Goal: Task Accomplishment & Management: Manage account settings

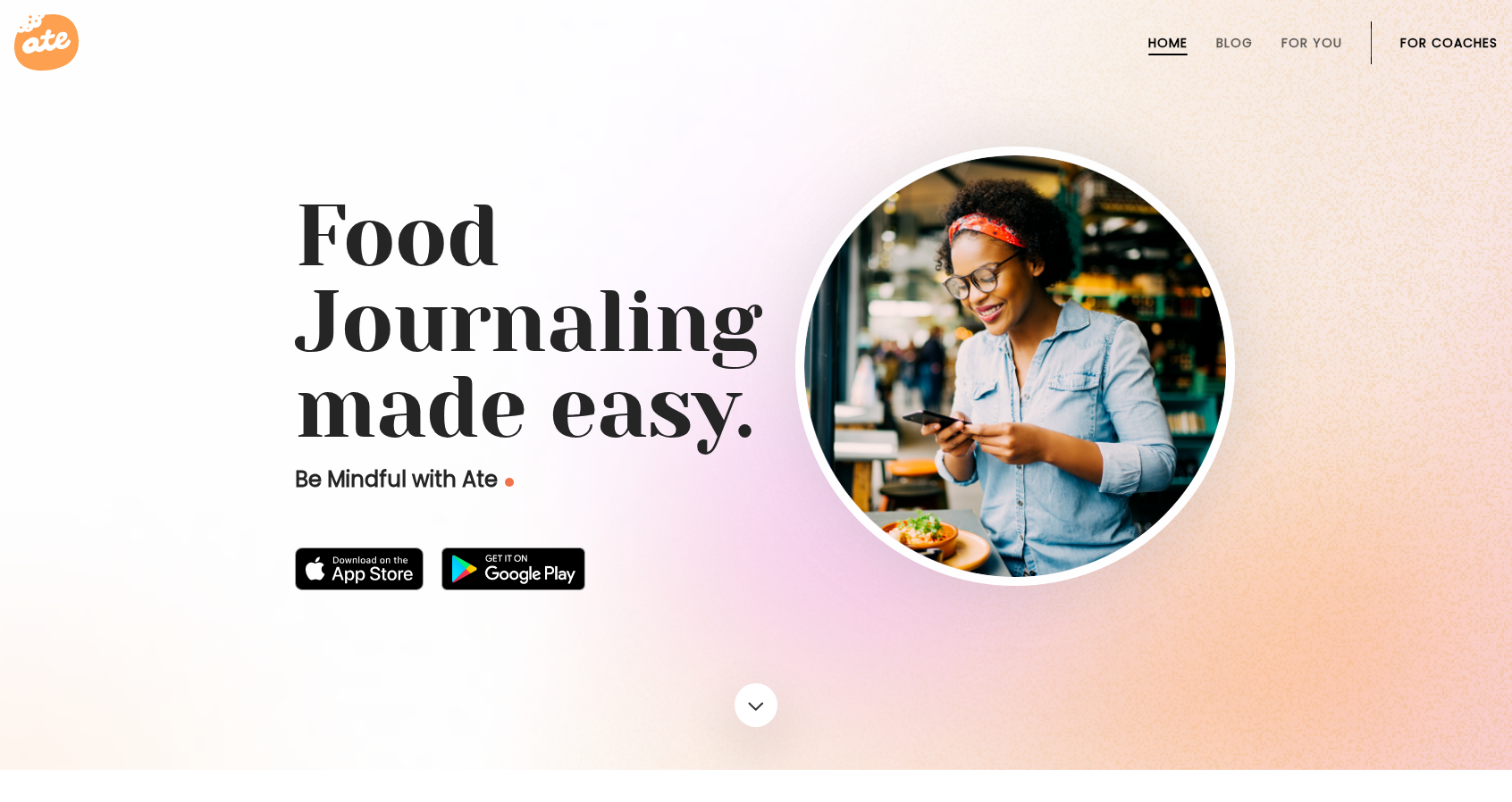
click at [1444, 36] on link "For Coaches" at bounding box center [1450, 43] width 97 height 15
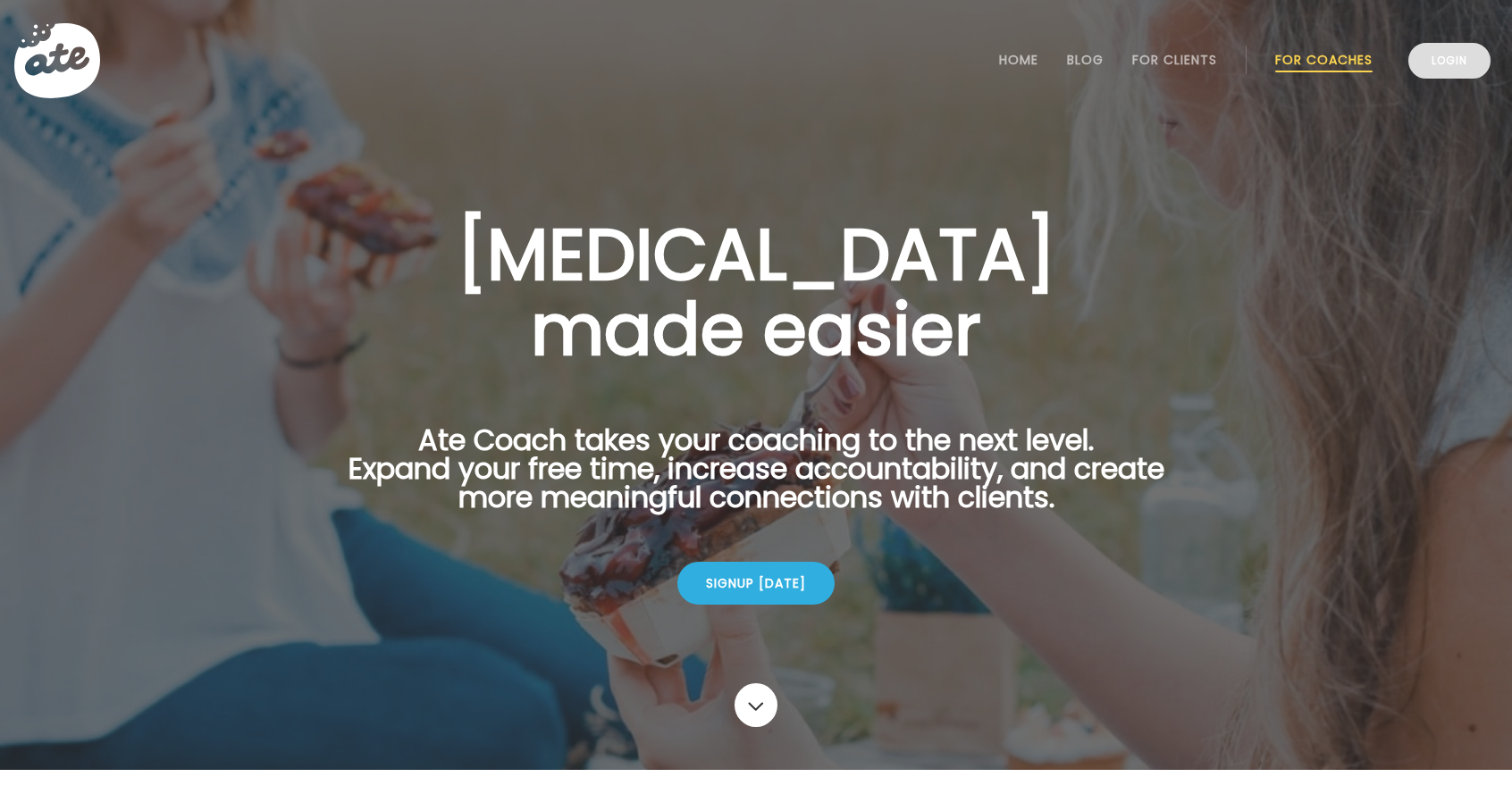
click at [1441, 69] on link "Login" at bounding box center [1450, 60] width 82 height 36
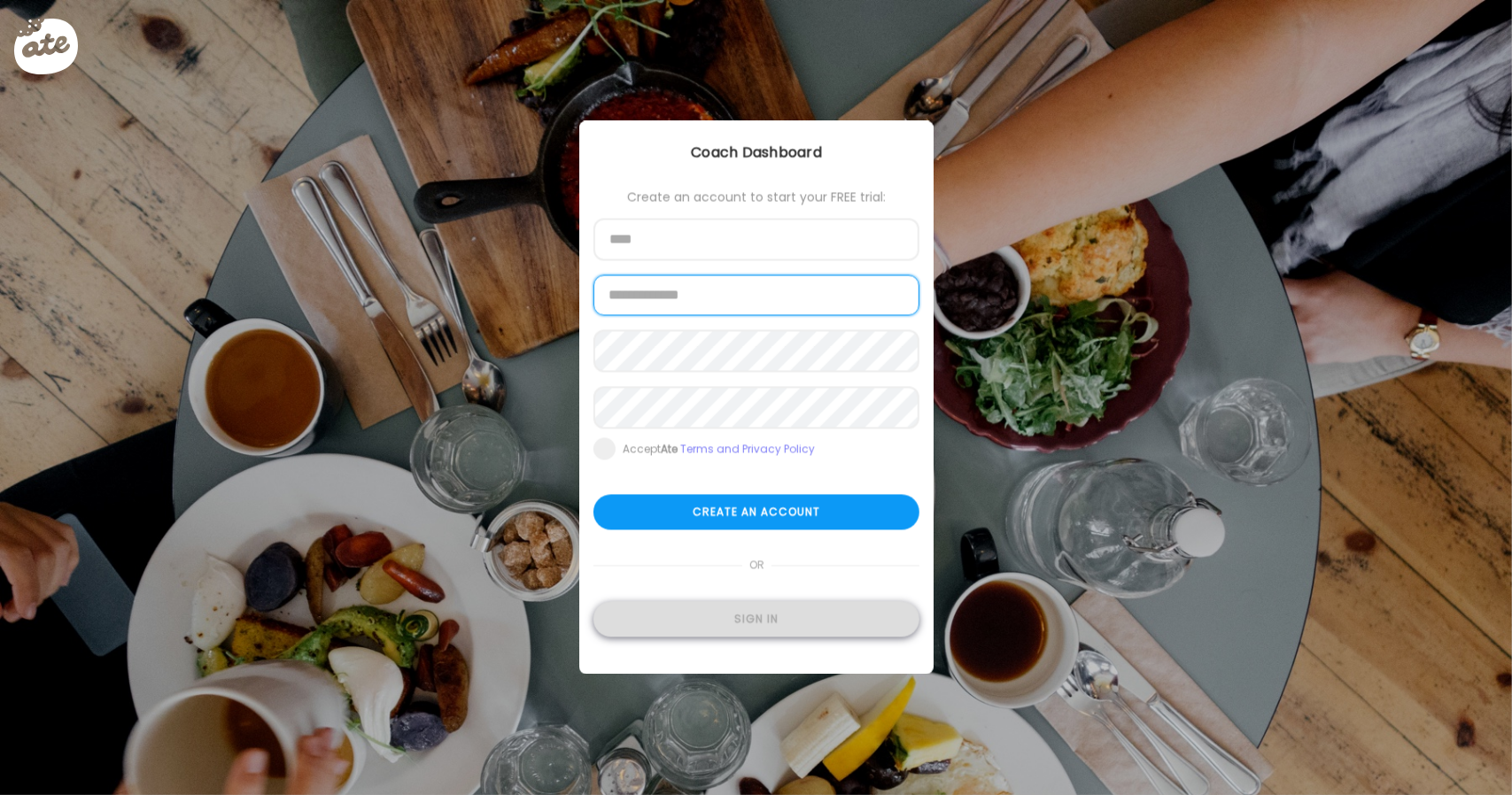
type input "**********"
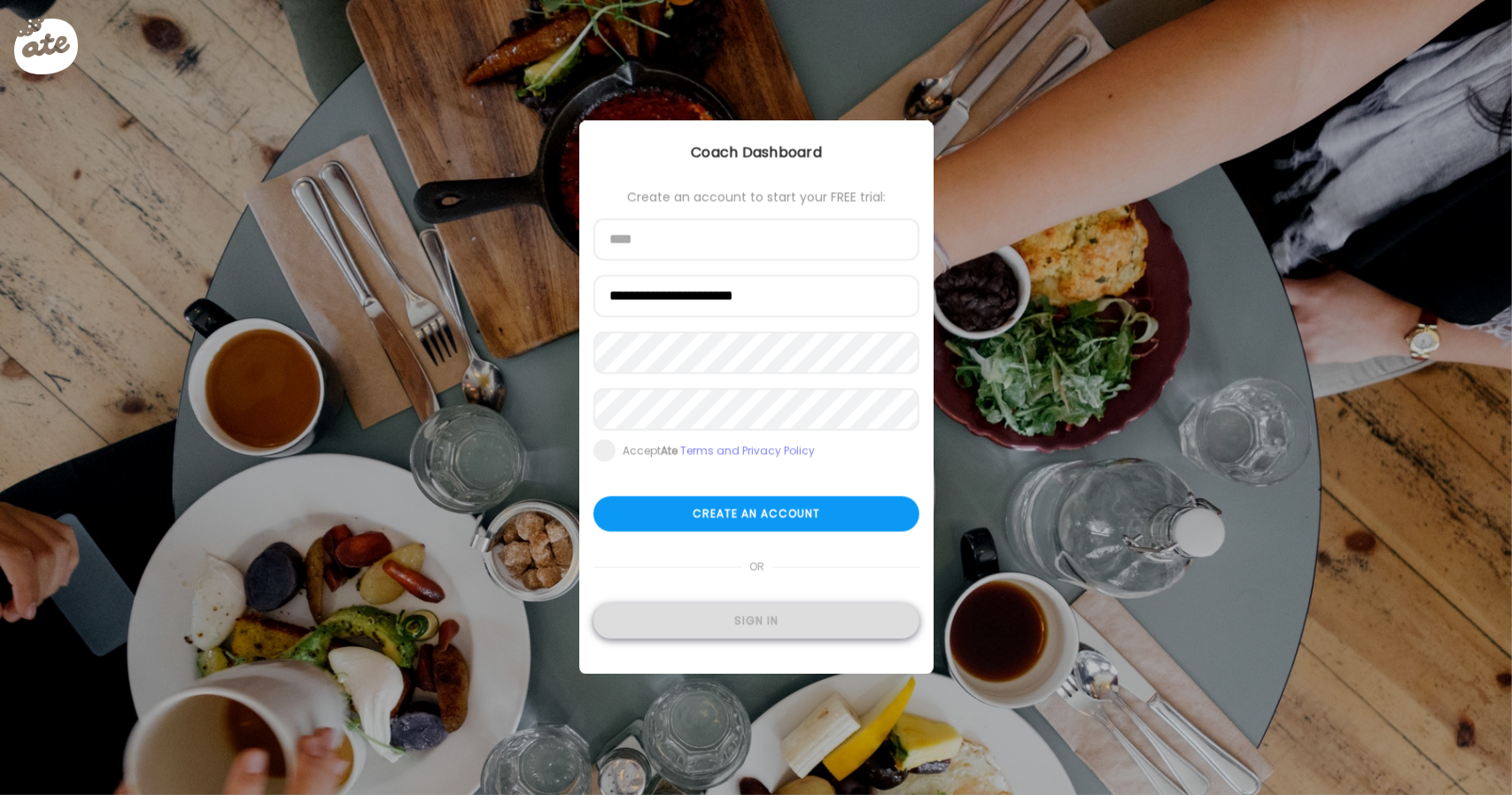
type input "**********"
click at [774, 632] on div "Sign in" at bounding box center [756, 621] width 326 height 36
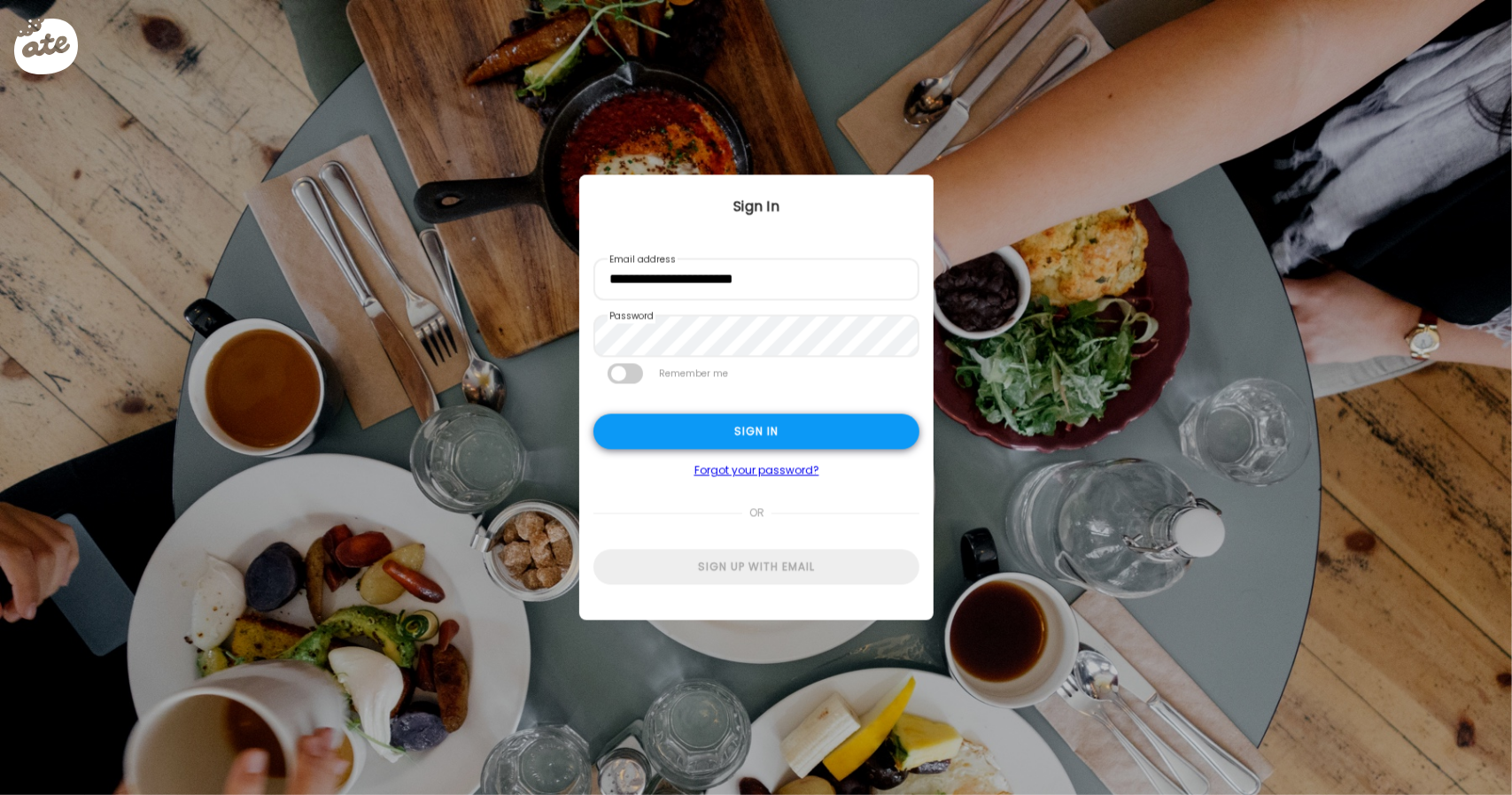
click at [733, 428] on div "Sign in" at bounding box center [756, 432] width 326 height 36
type input "**********"
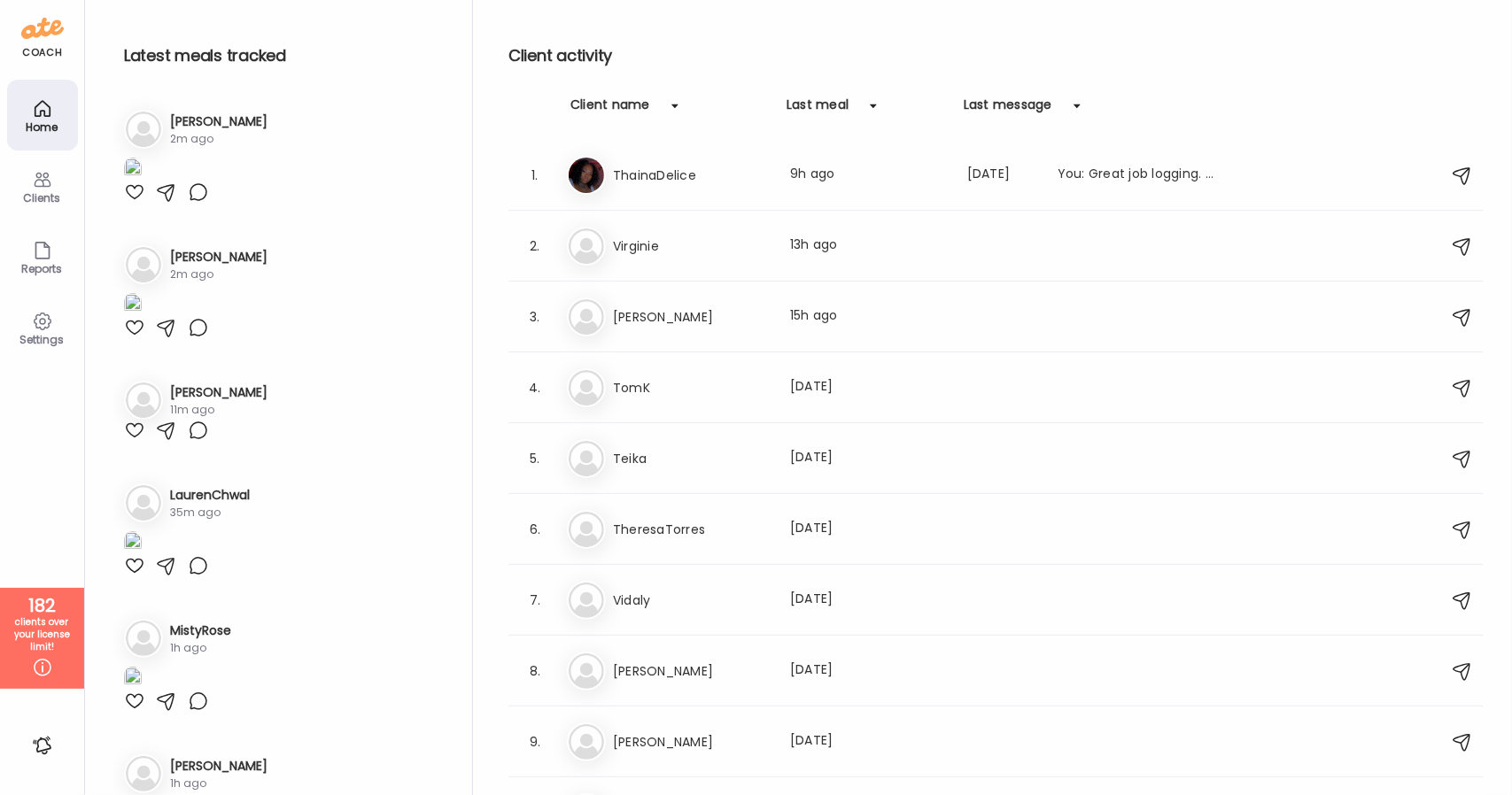
click at [180, 123] on h3 "[PERSON_NAME]" at bounding box center [218, 122] width 97 height 18
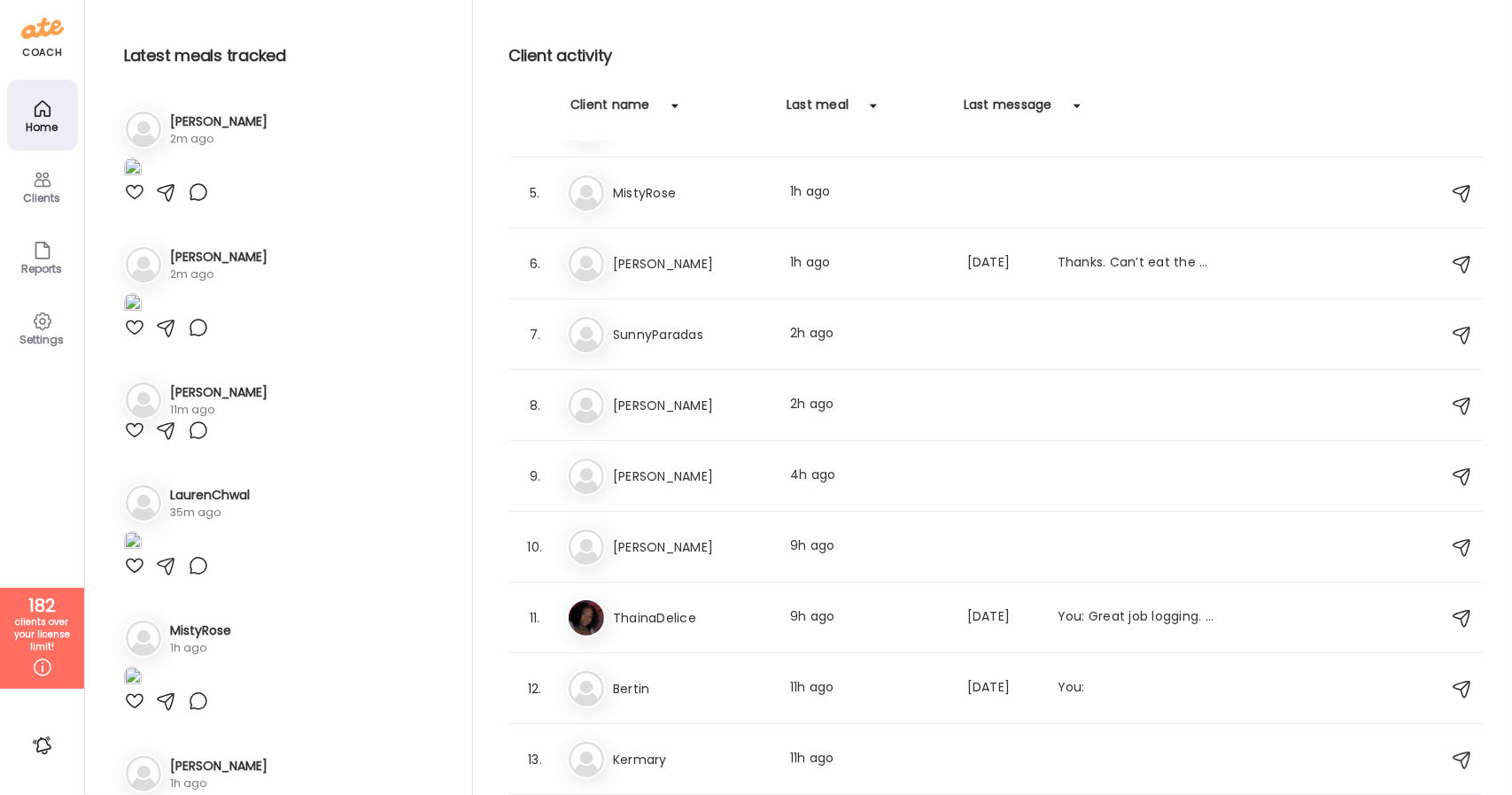
scroll to position [2037, 0]
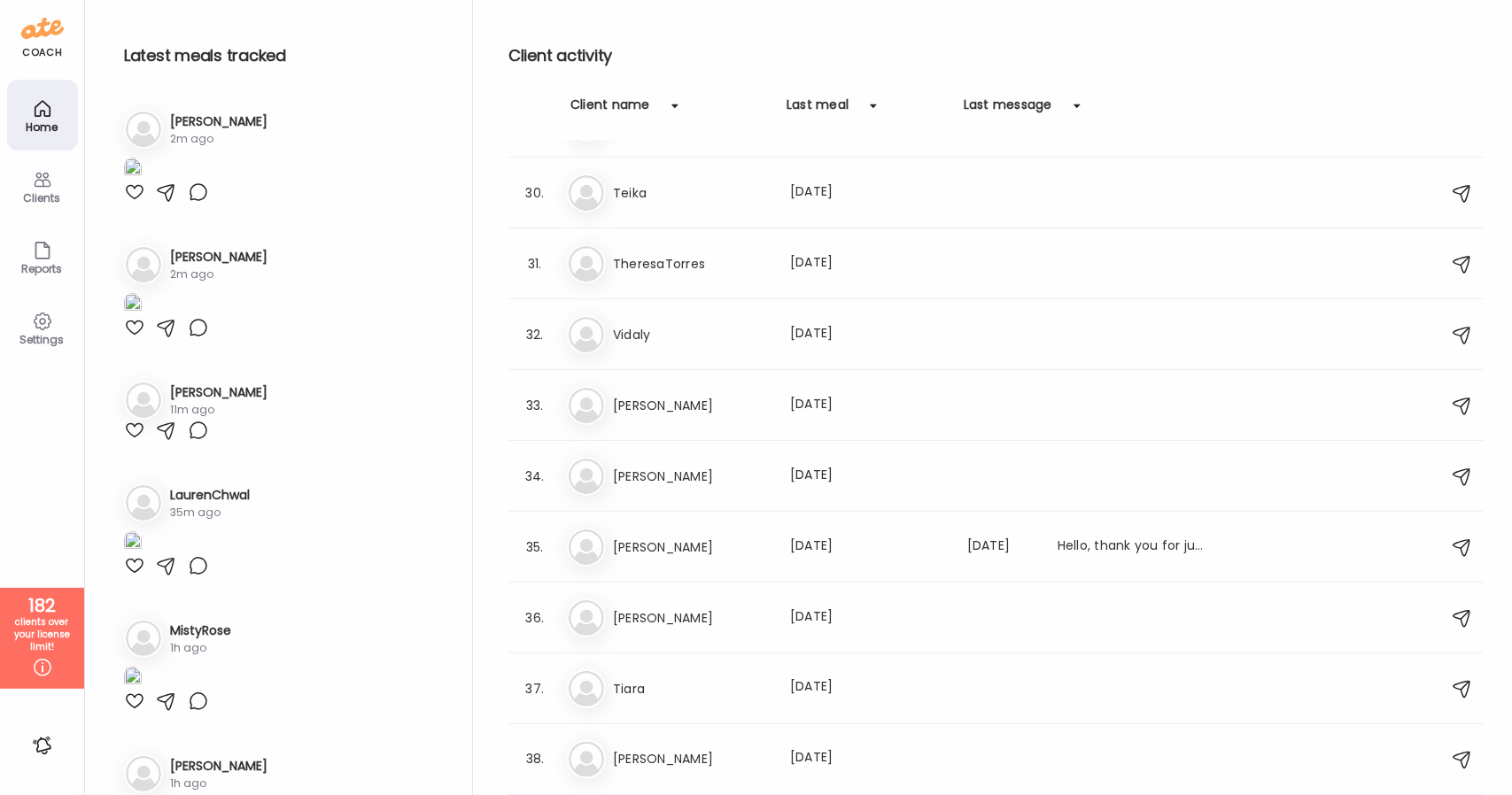
click at [38, 189] on icon at bounding box center [42, 179] width 21 height 21
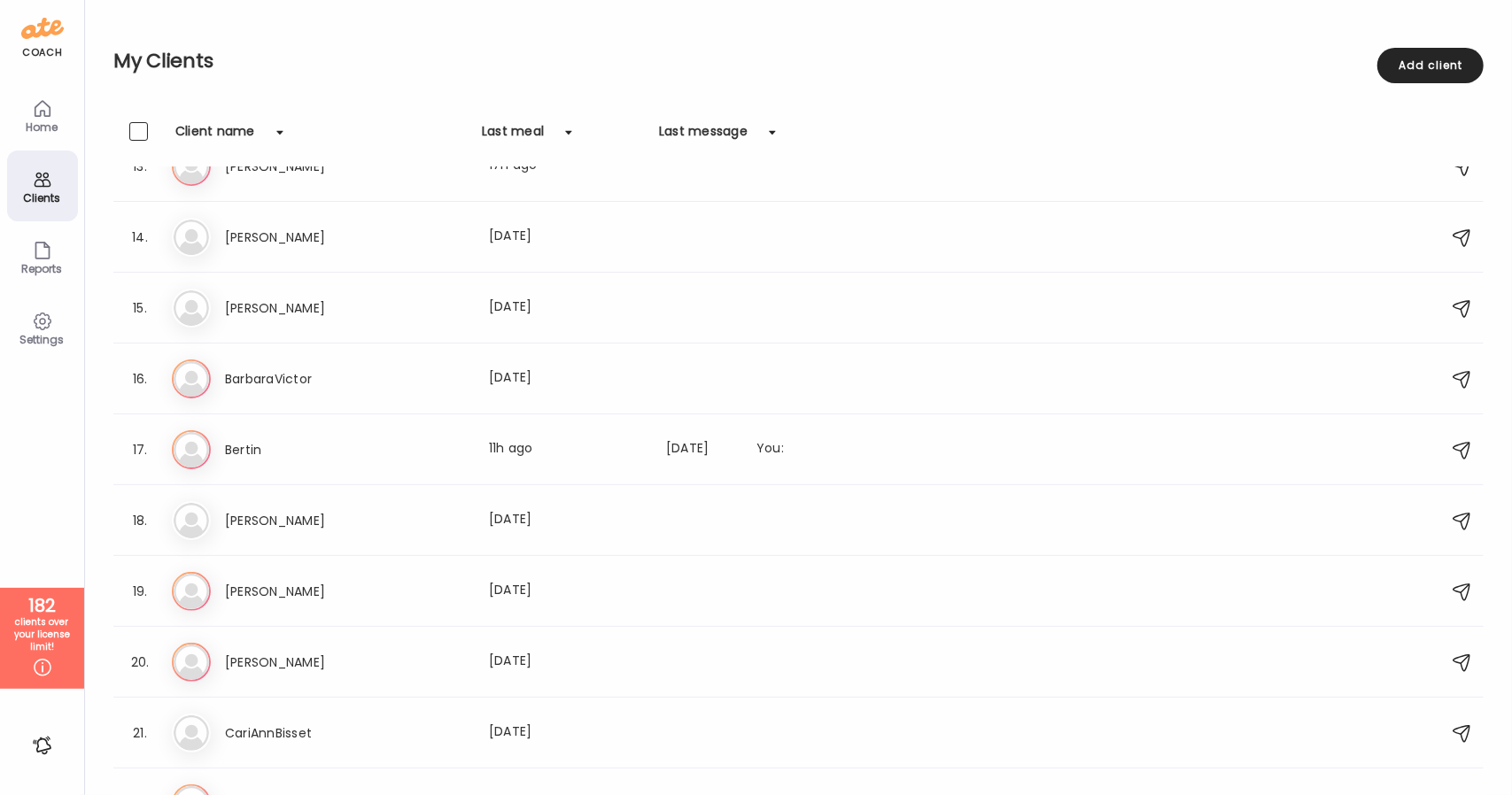
scroll to position [1063, 0]
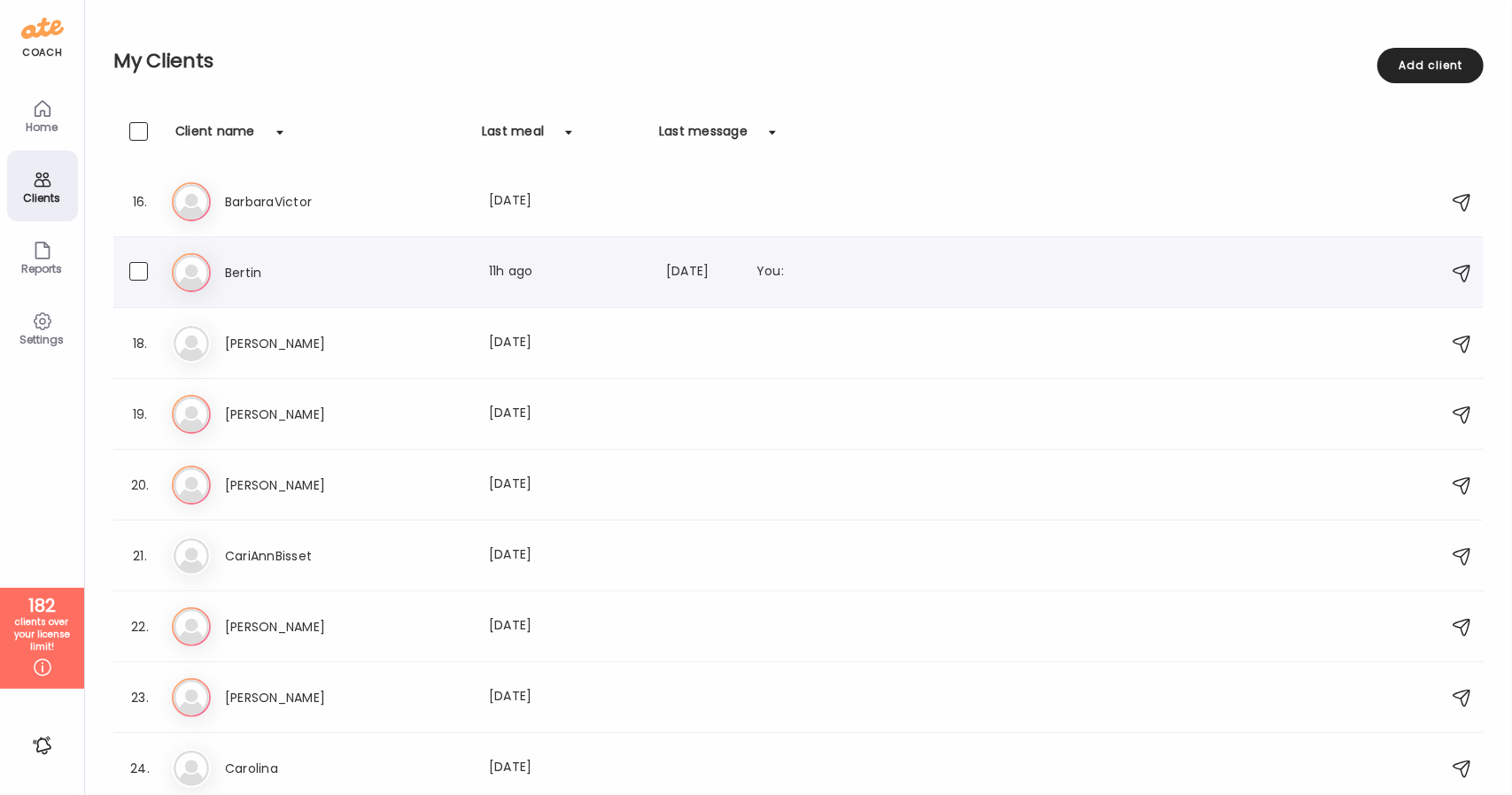
click at [351, 270] on h3 "Bertin" at bounding box center [303, 273] width 156 height 21
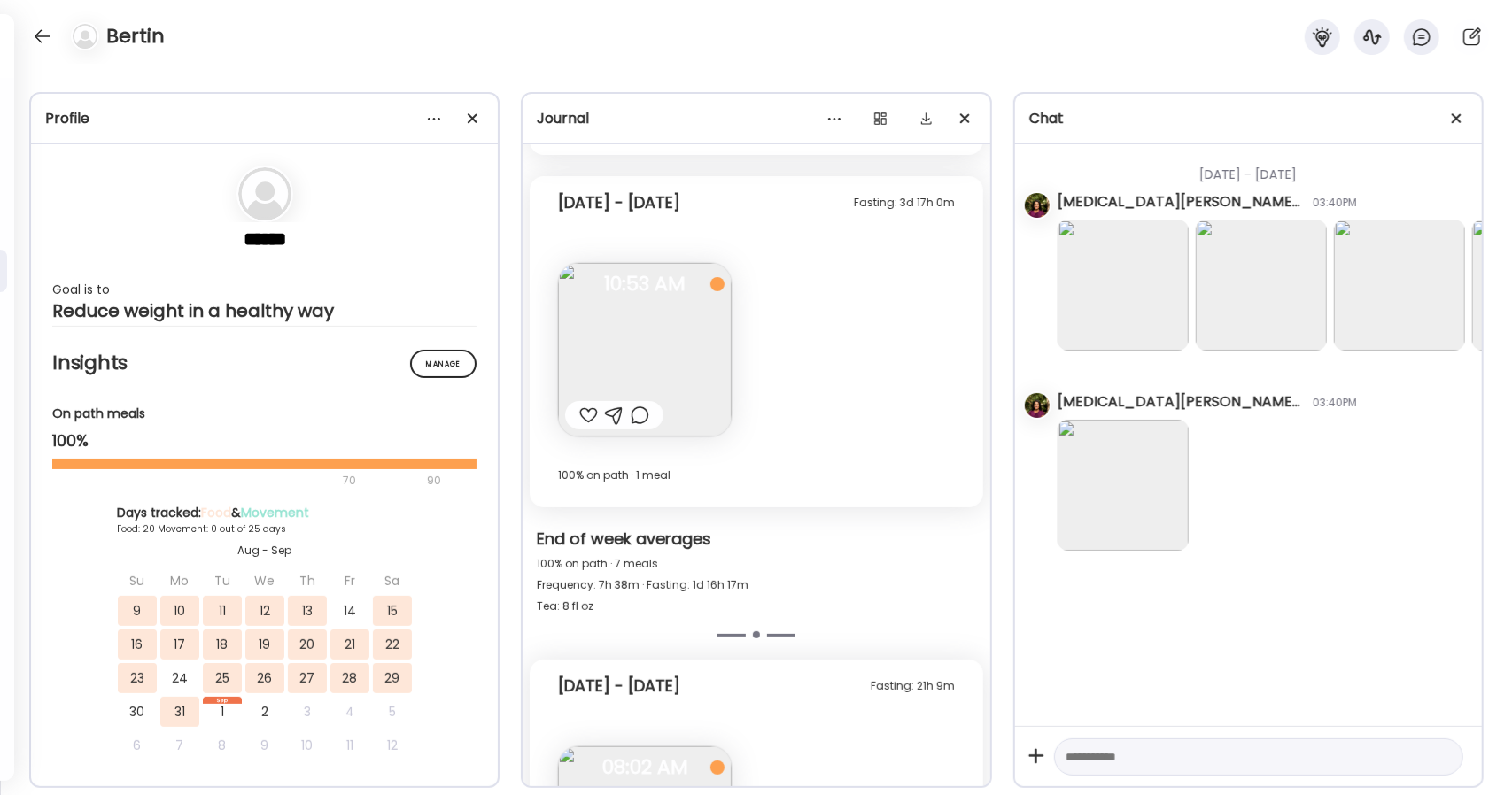
scroll to position [9922, 0]
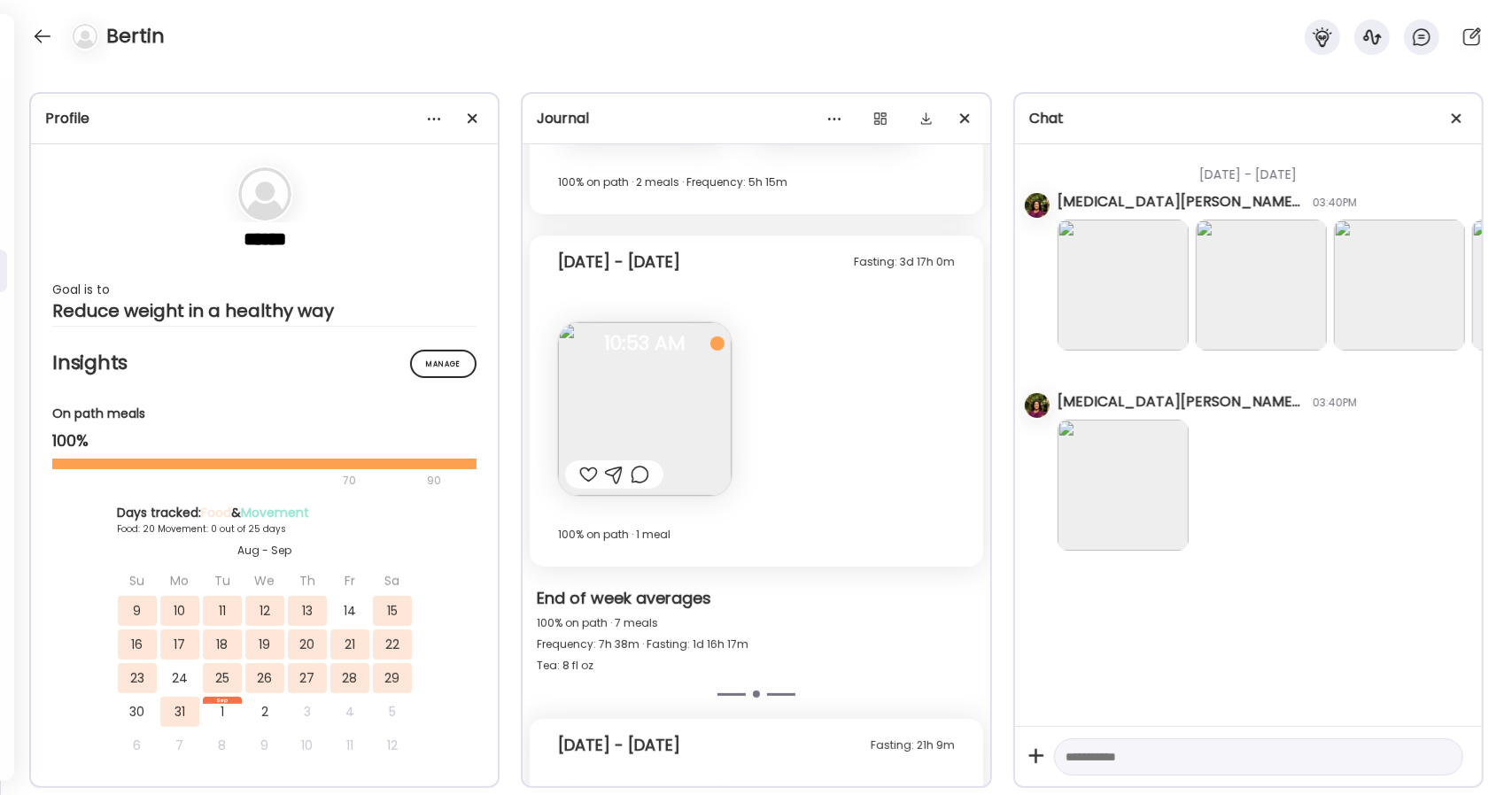
click at [650, 428] on img at bounding box center [645, 409] width 174 height 174
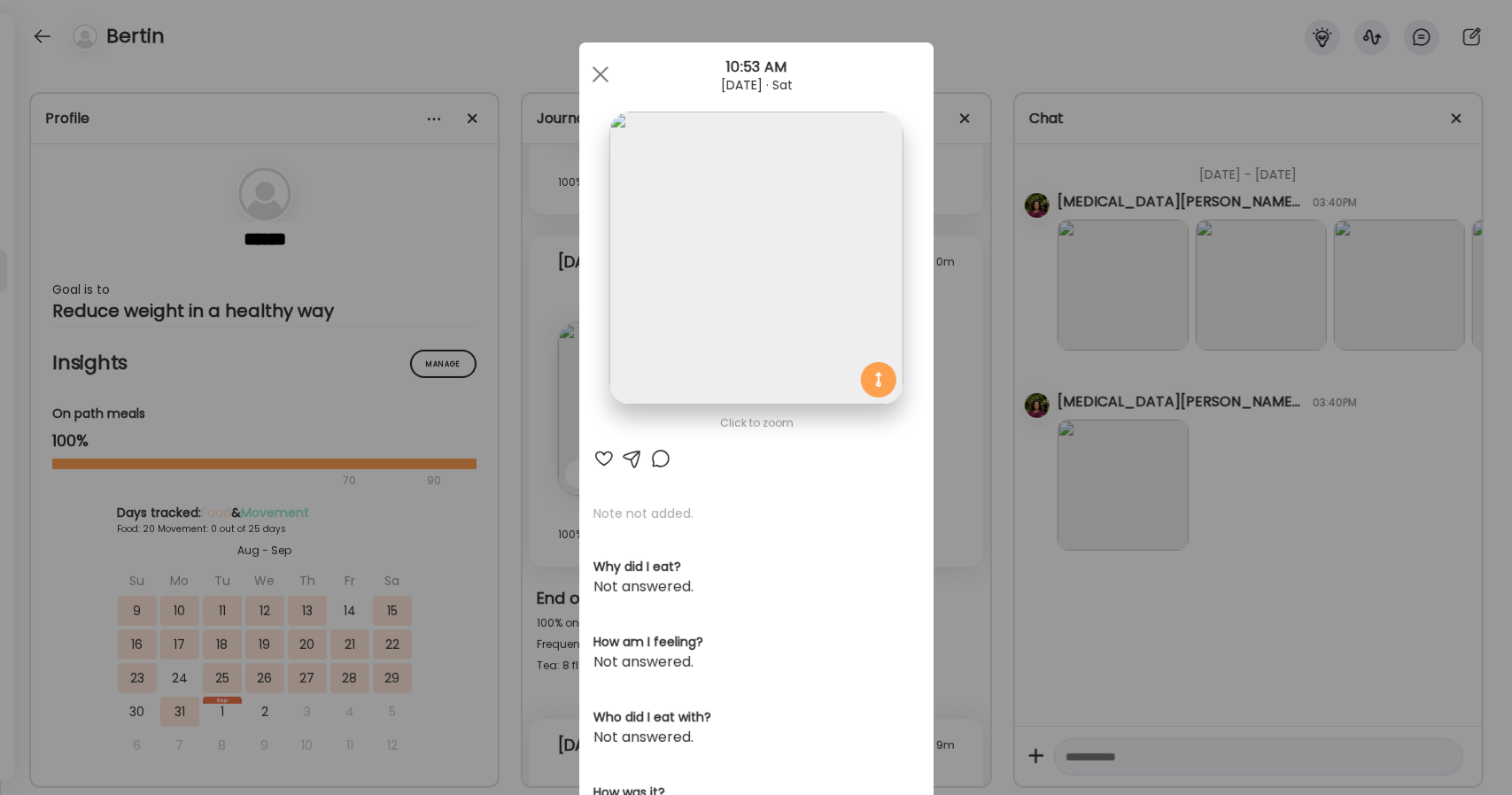
click at [988, 84] on div "Ate Coach Dashboard Wahoo! It’s official Take a moment to set up your Coach Pro…" at bounding box center [756, 398] width 1512 height 795
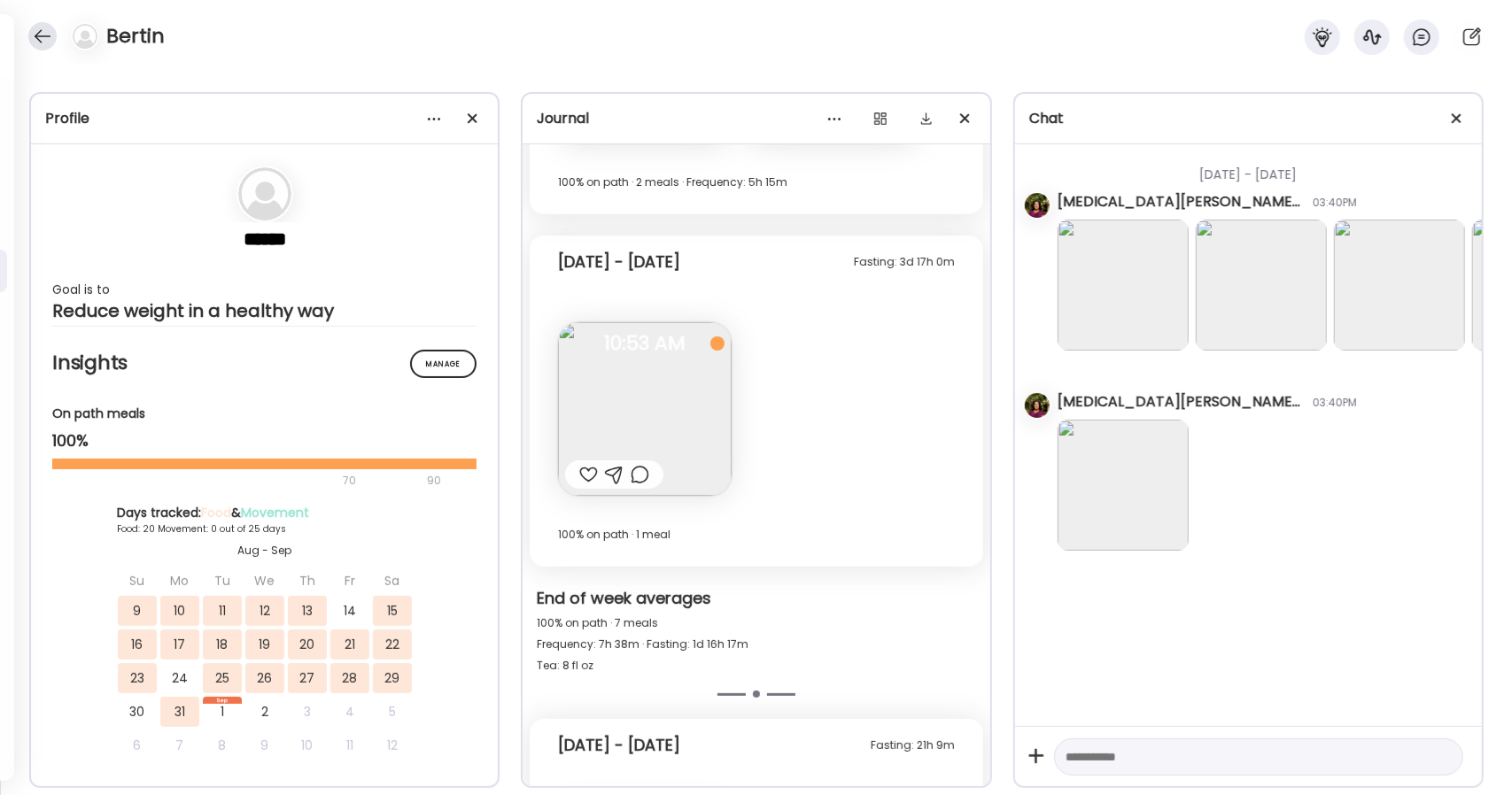
click at [43, 39] on div at bounding box center [41, 36] width 28 height 28
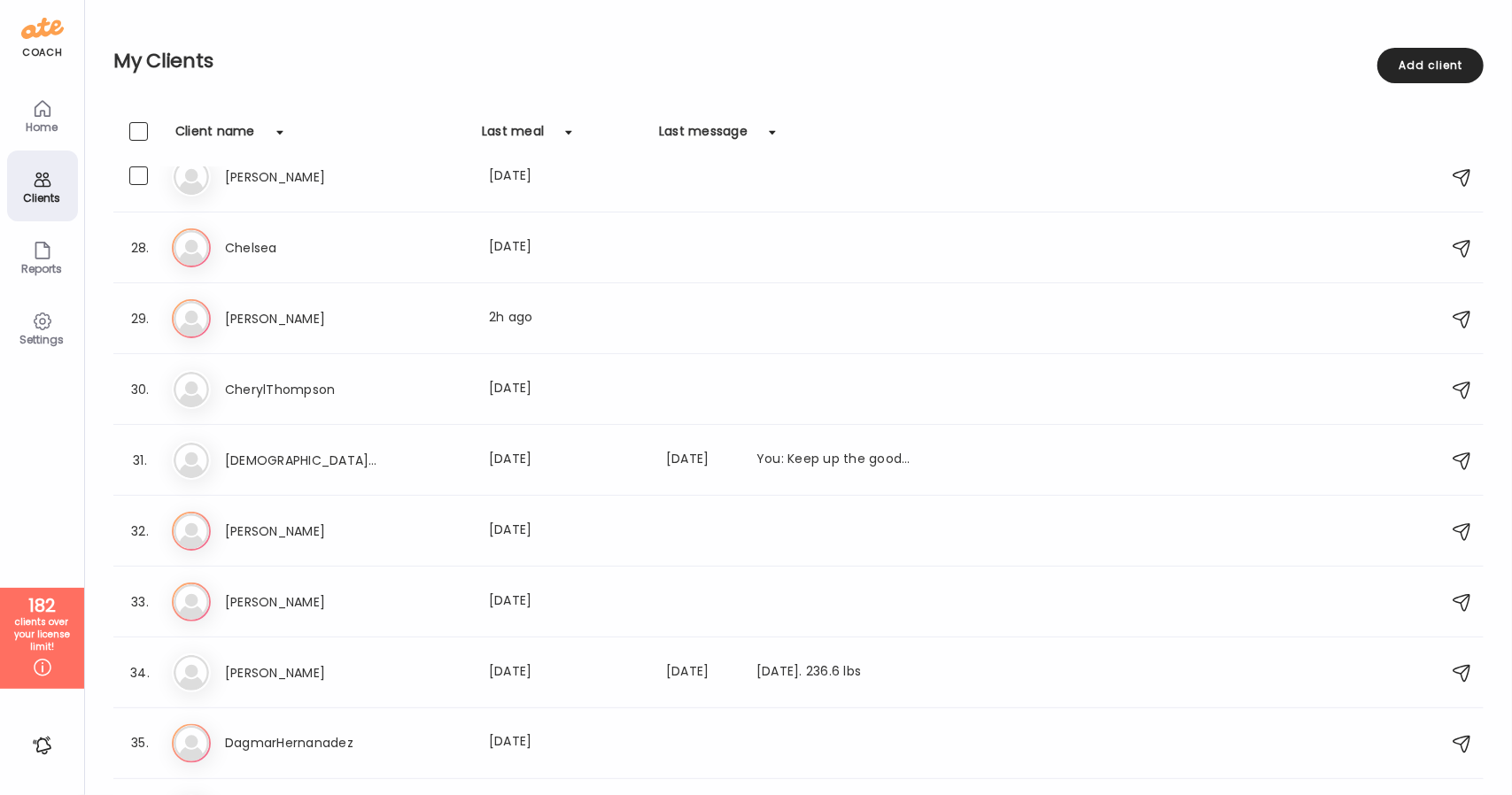
scroll to position [1876, 0]
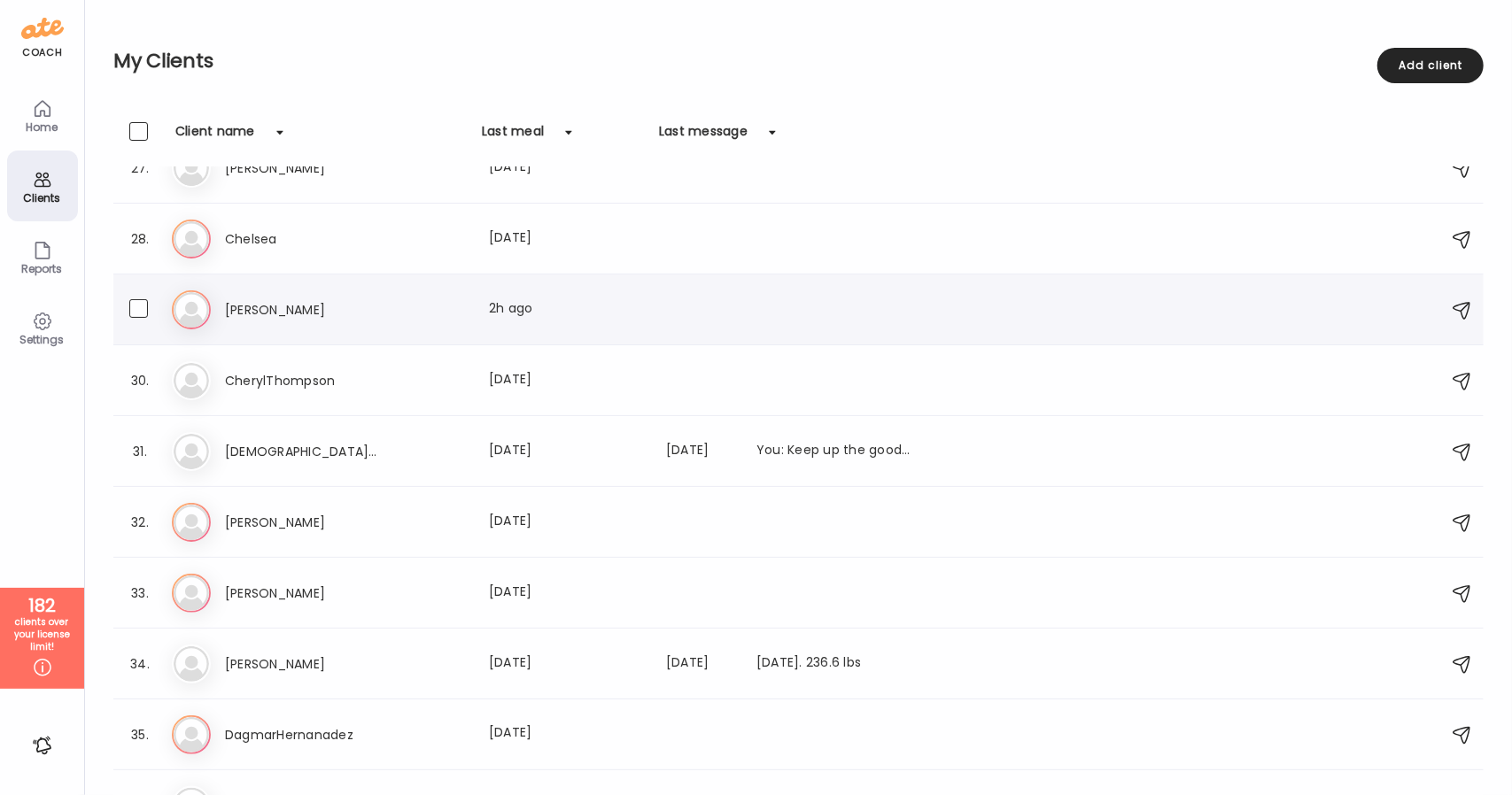
click at [224, 317] on div "Ch [PERSON_NAME] Last meal: 2h ago" at bounding box center [801, 310] width 1258 height 39
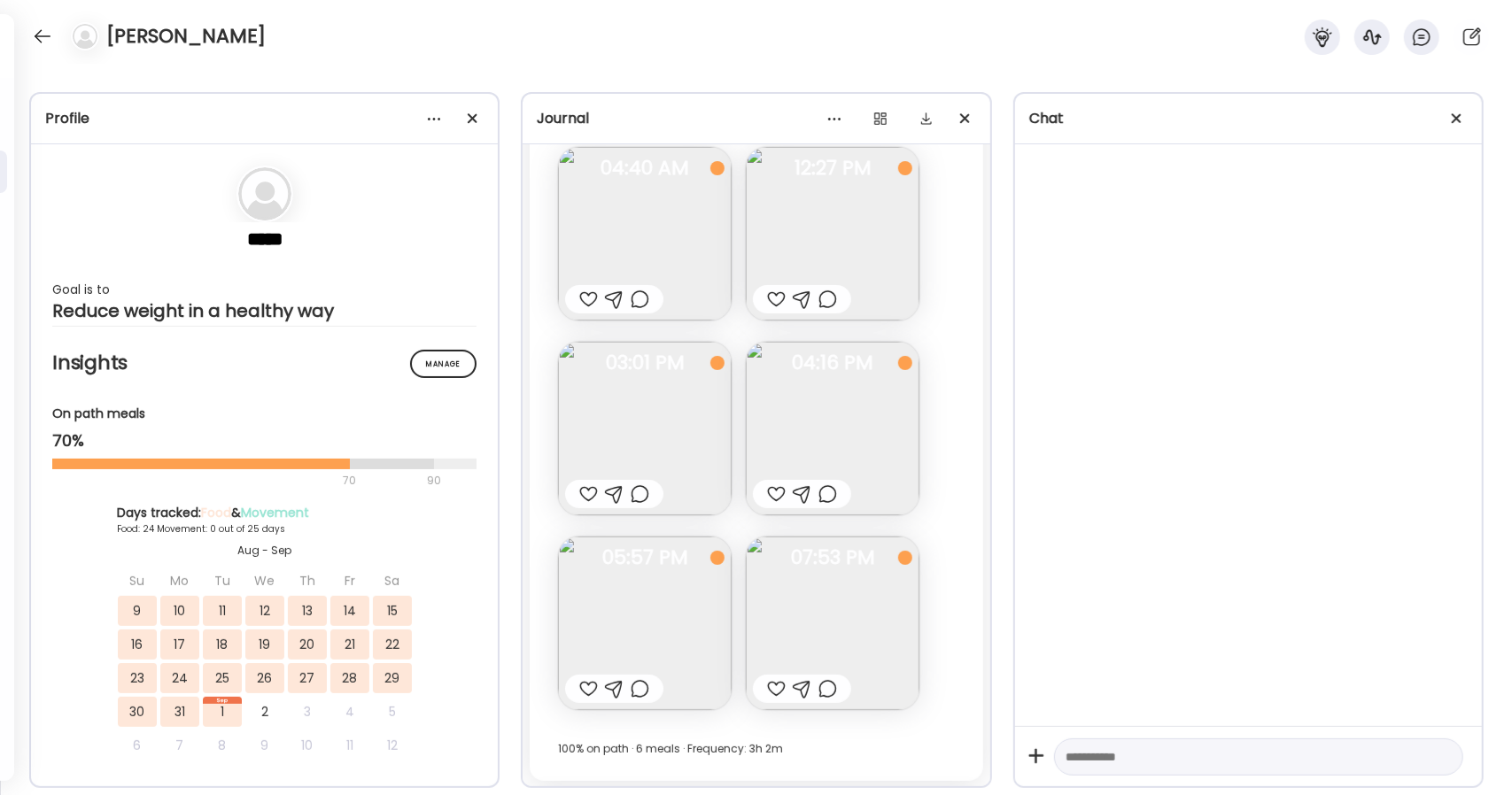
scroll to position [30097, 0]
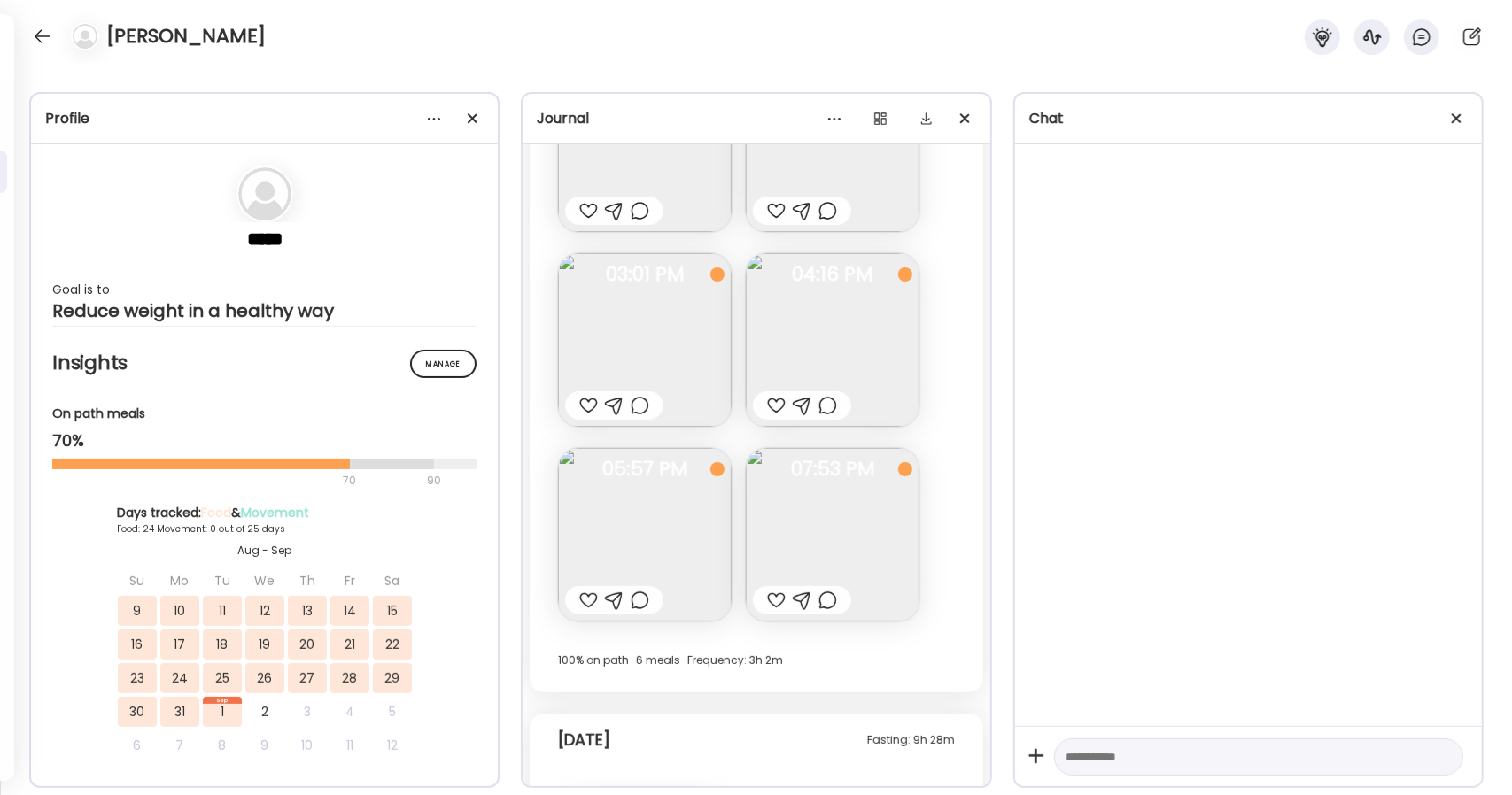
click at [816, 540] on img at bounding box center [833, 535] width 174 height 174
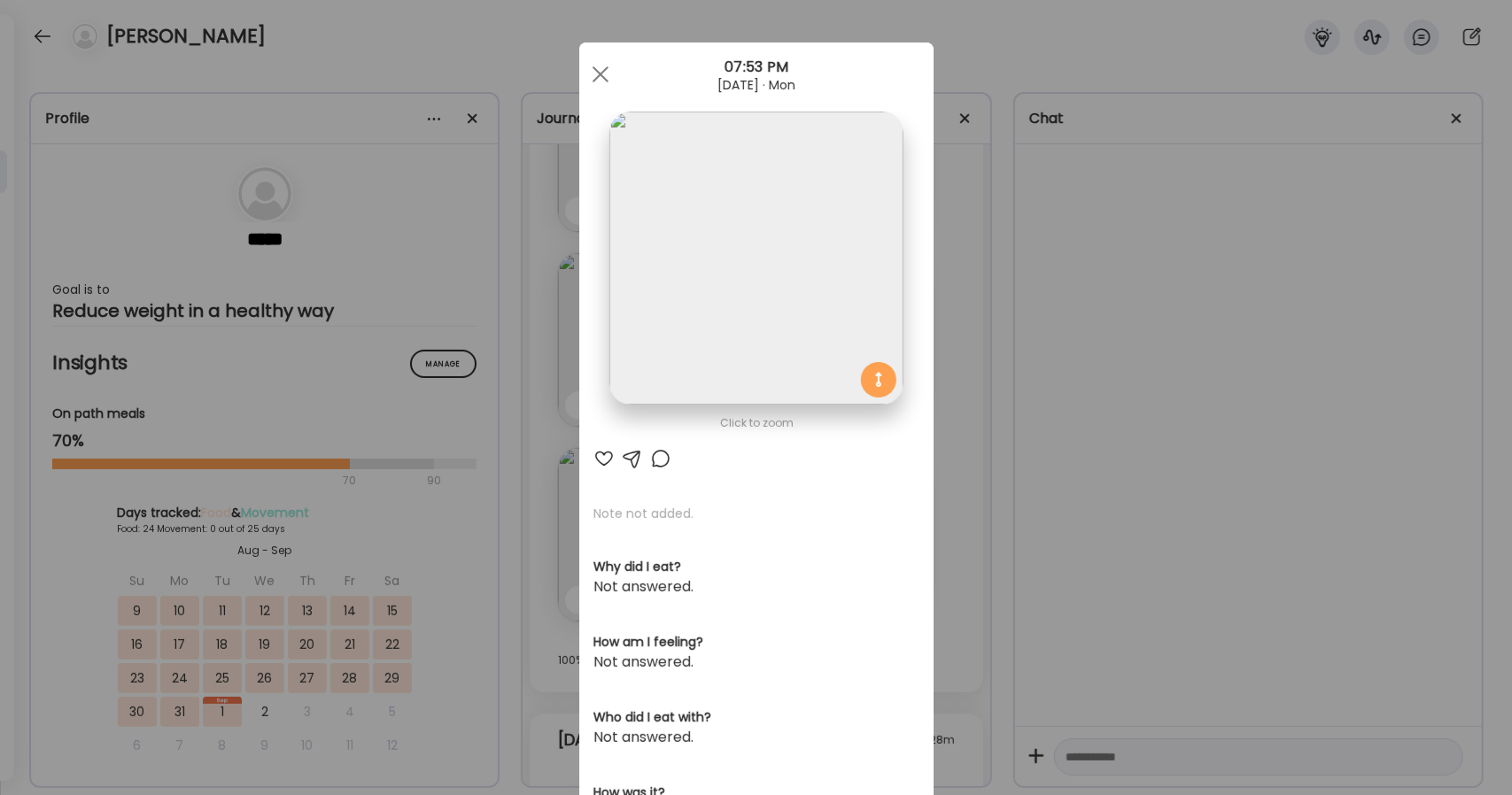
click at [755, 335] on img at bounding box center [756, 259] width 293 height 293
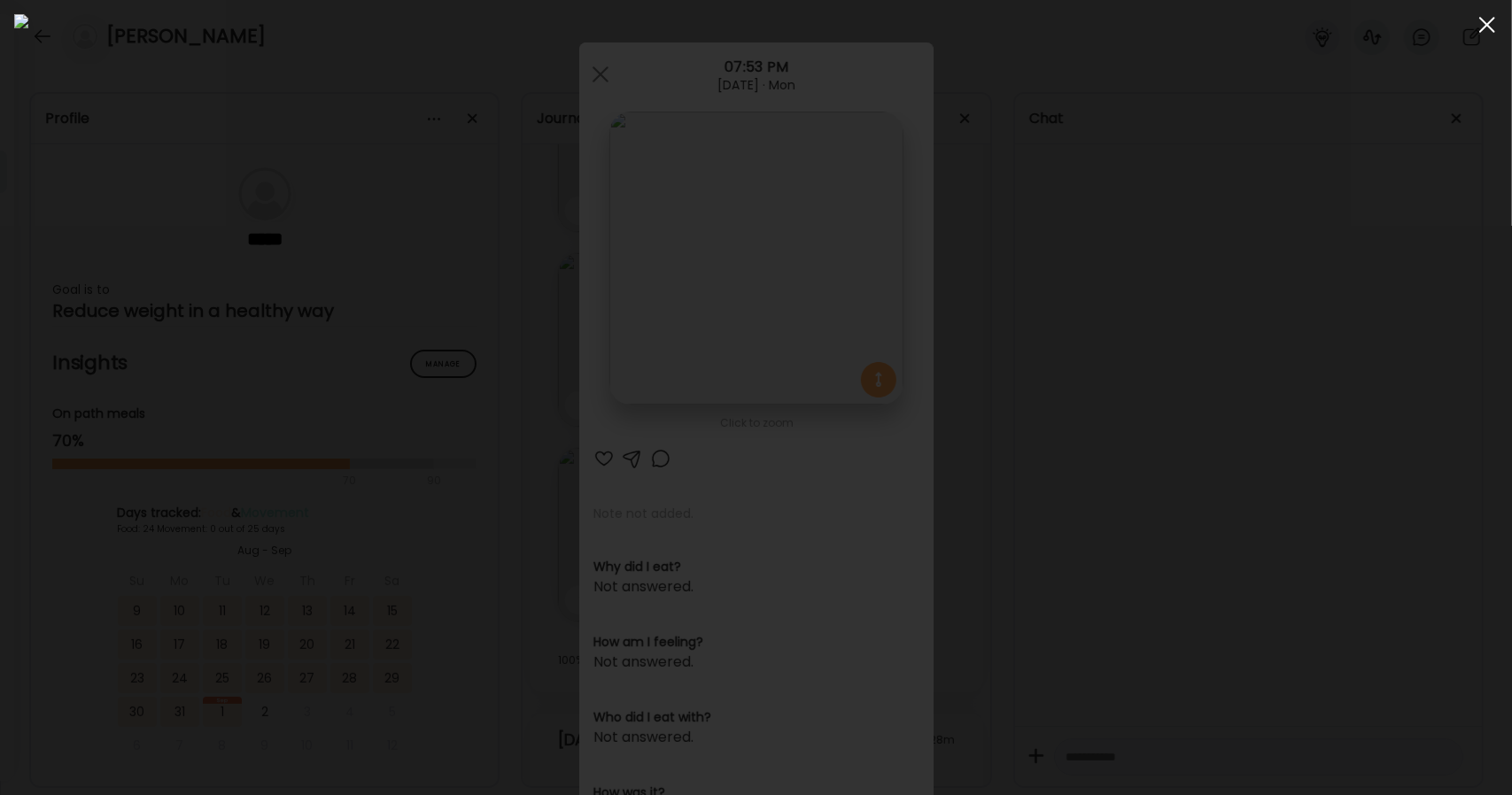
click at [1477, 31] on div at bounding box center [1487, 24] width 36 height 36
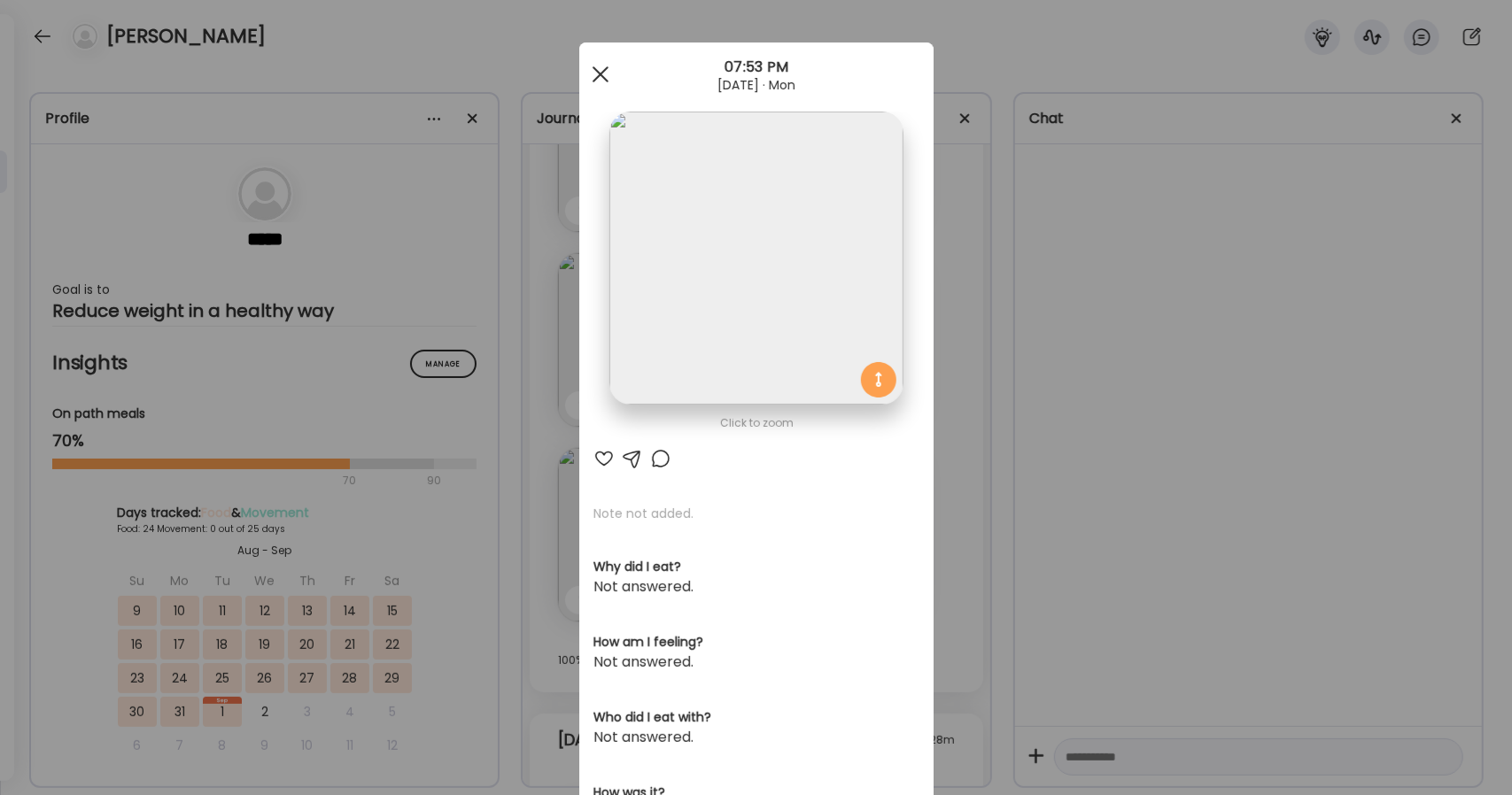
click at [591, 63] on div at bounding box center [600, 74] width 36 height 36
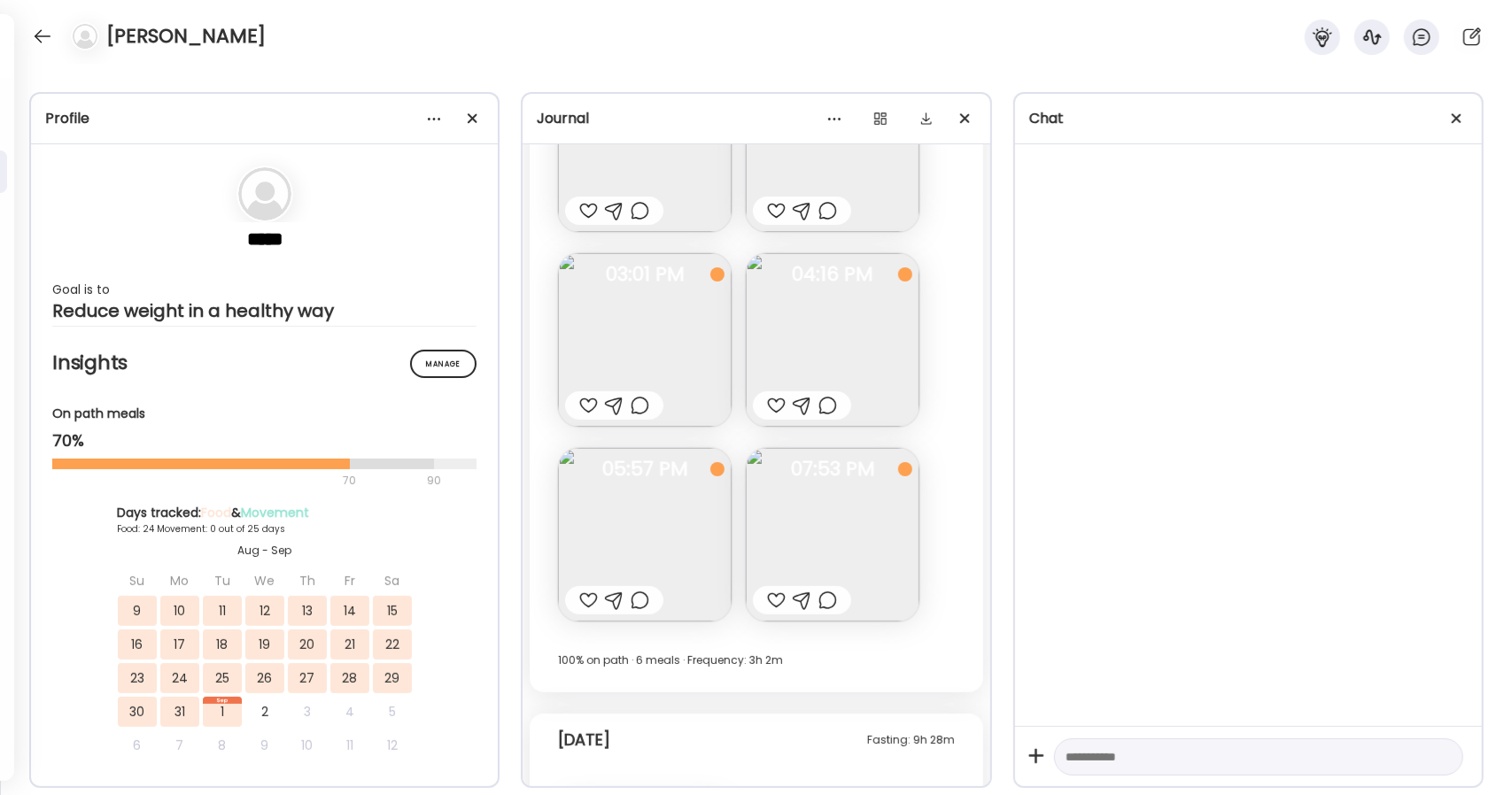
scroll to position [30008, 0]
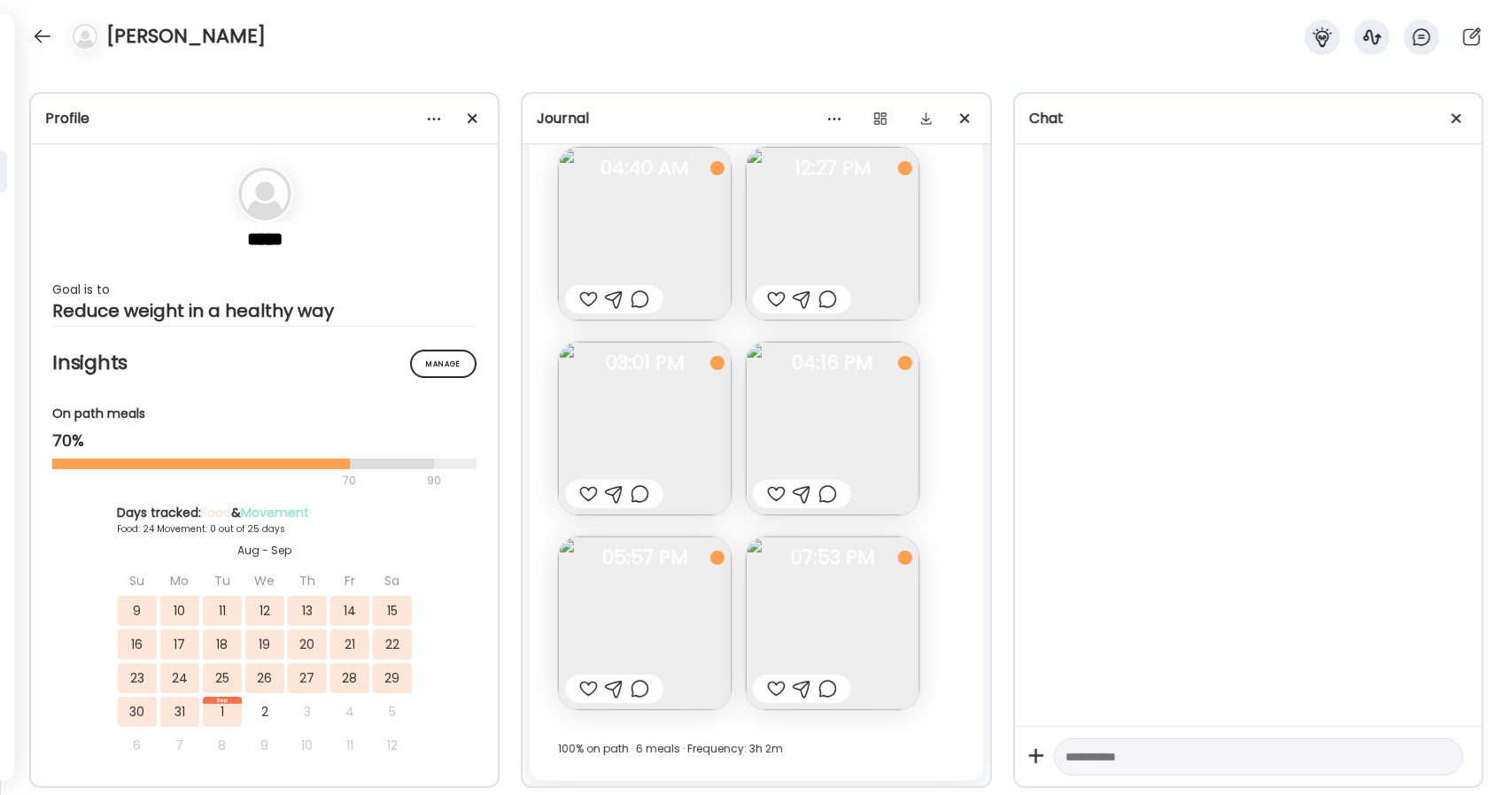
click at [852, 395] on img at bounding box center [833, 428] width 174 height 174
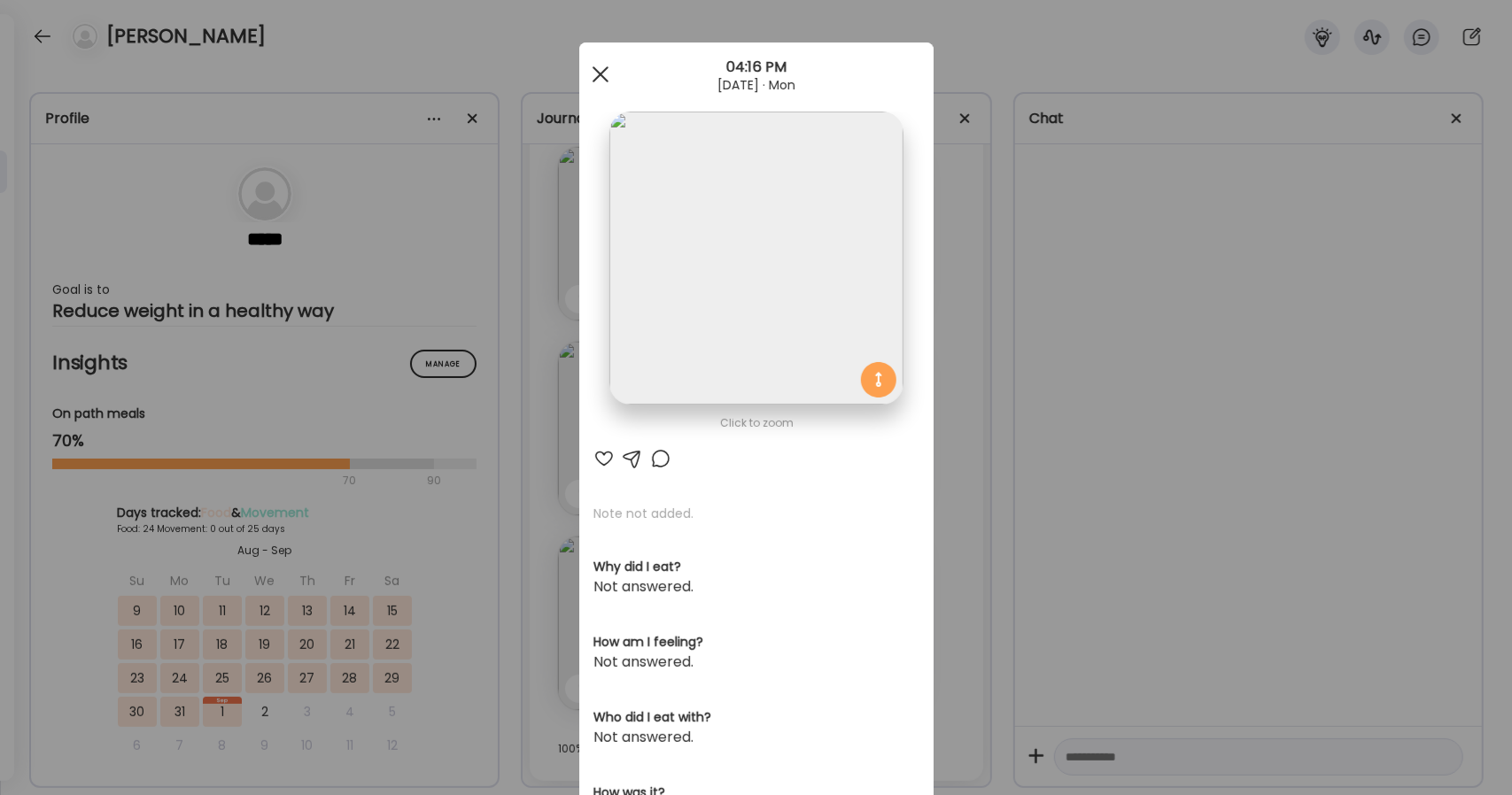
click at [583, 72] on div at bounding box center [600, 74] width 36 height 36
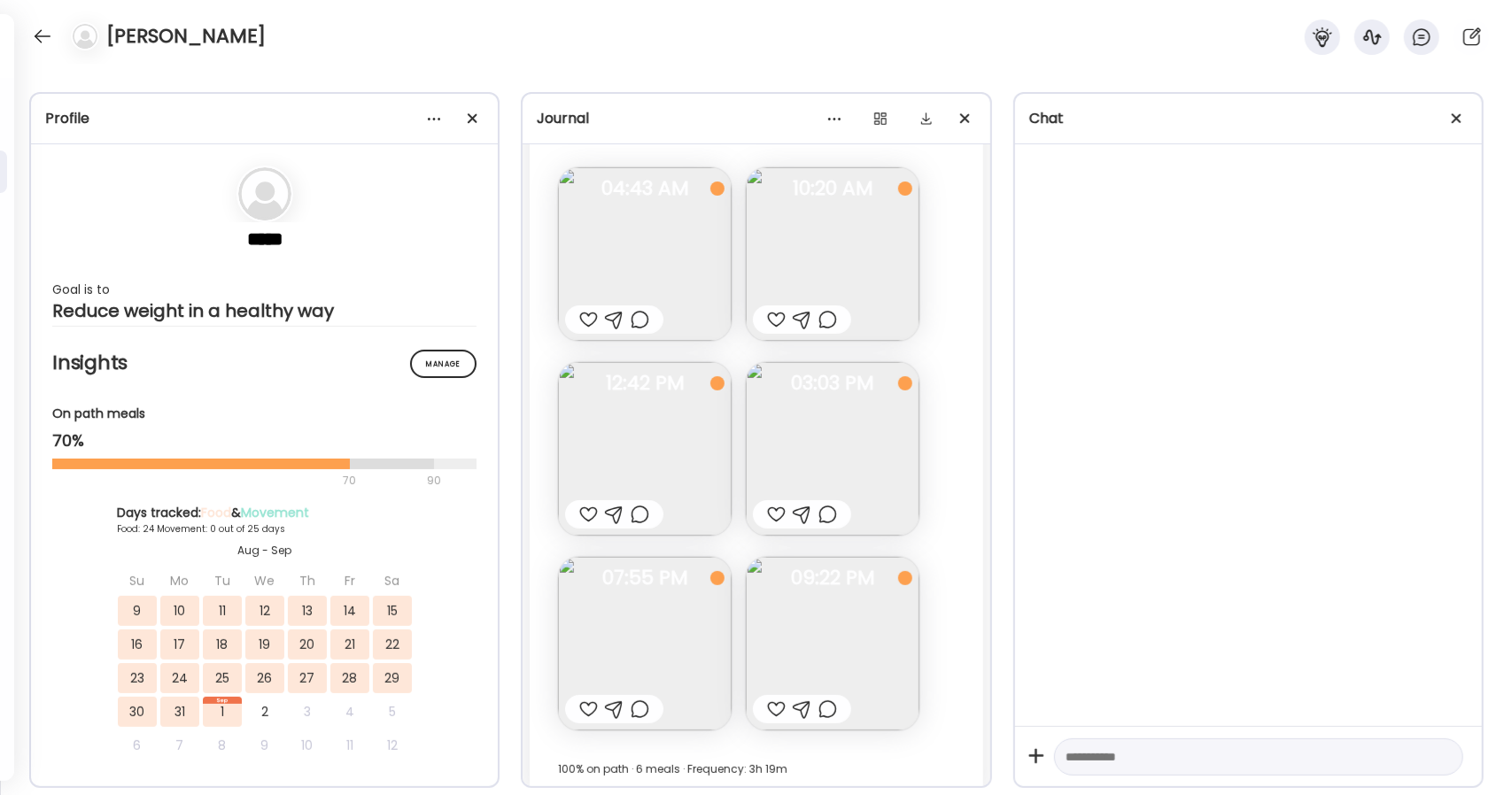
scroll to position [26908, 0]
click at [863, 639] on img at bounding box center [833, 644] width 174 height 174
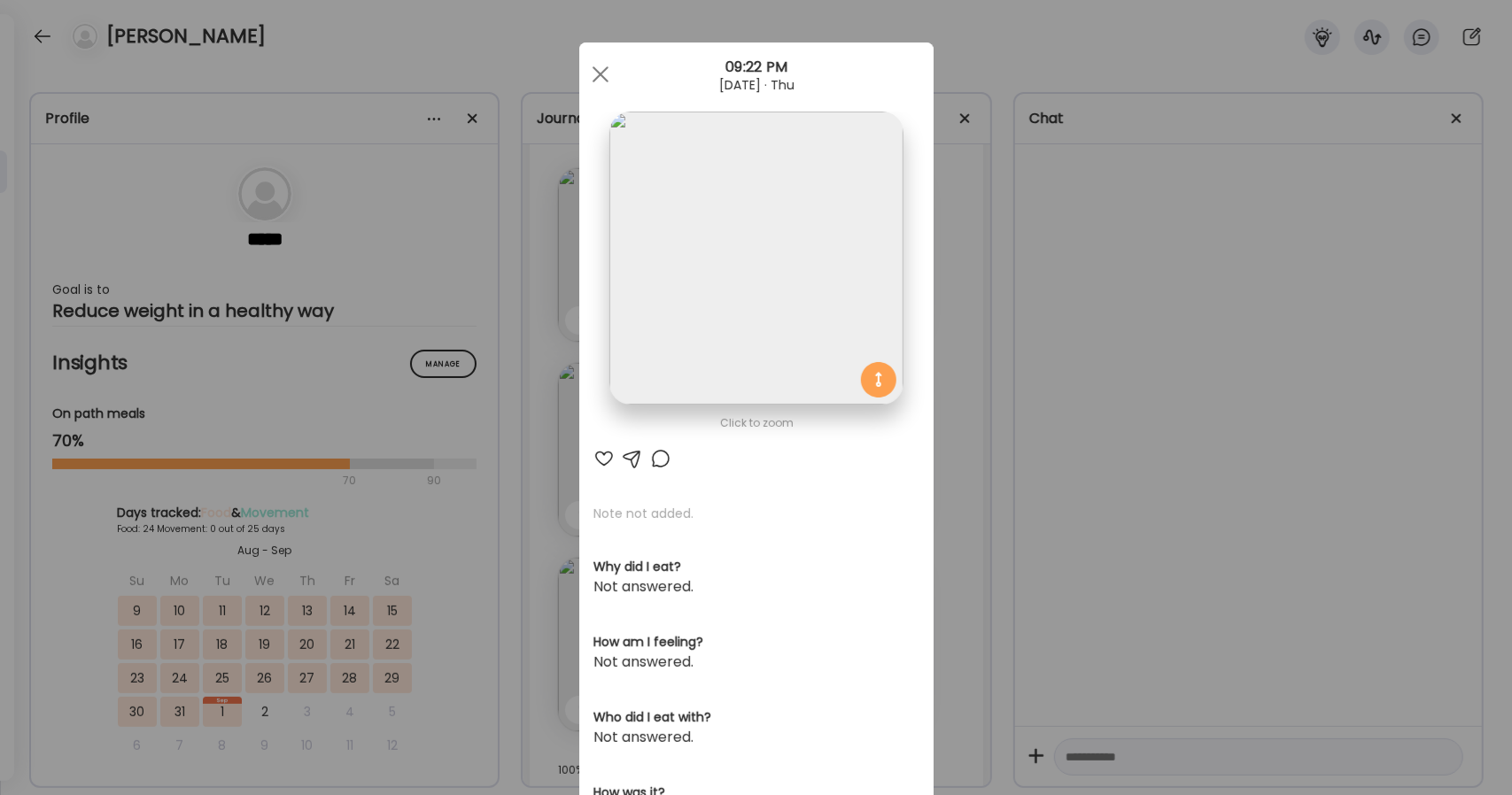
click at [772, 317] on img at bounding box center [756, 259] width 293 height 293
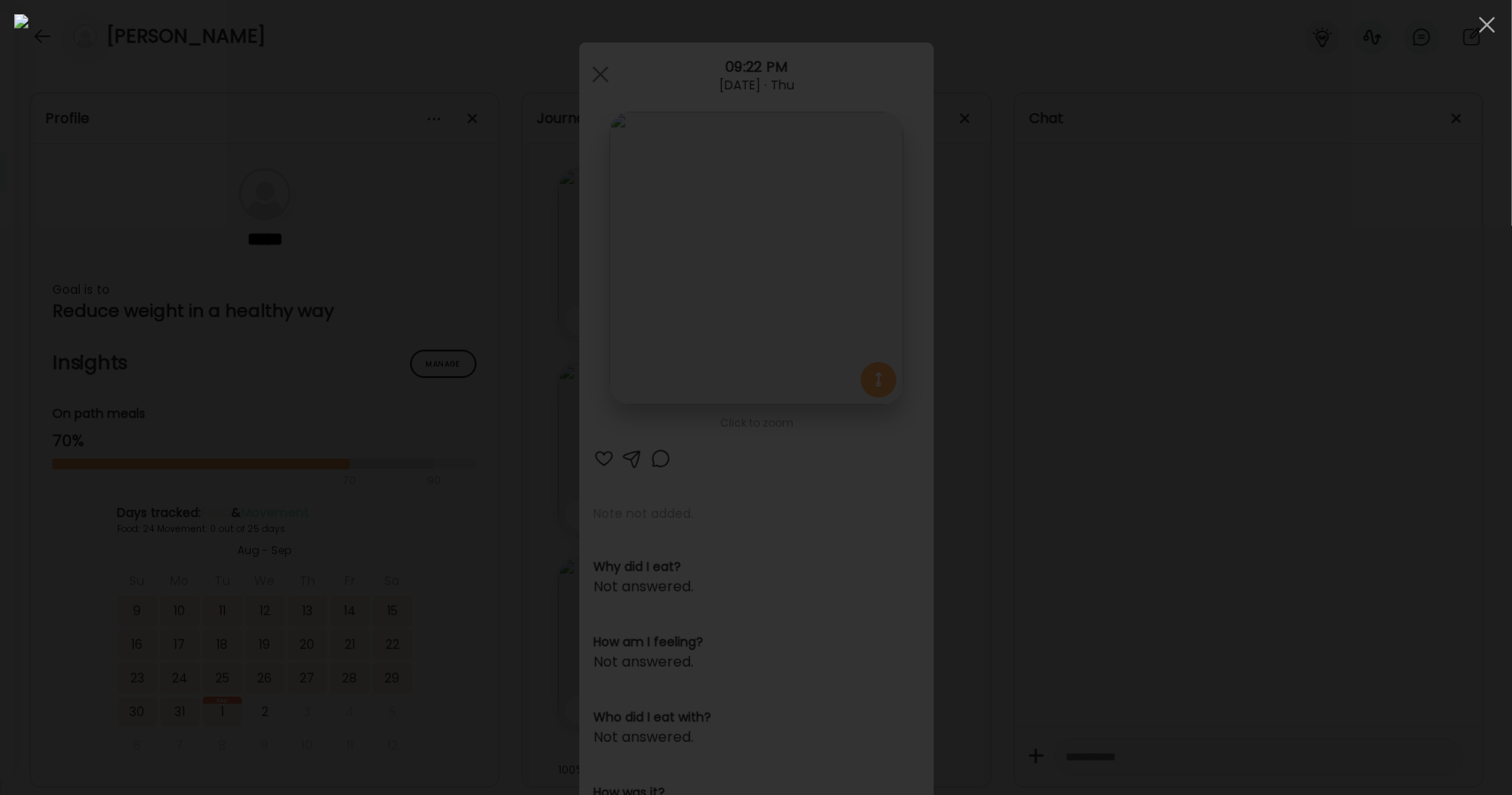
click at [1304, 353] on div at bounding box center [756, 398] width 1484 height 767
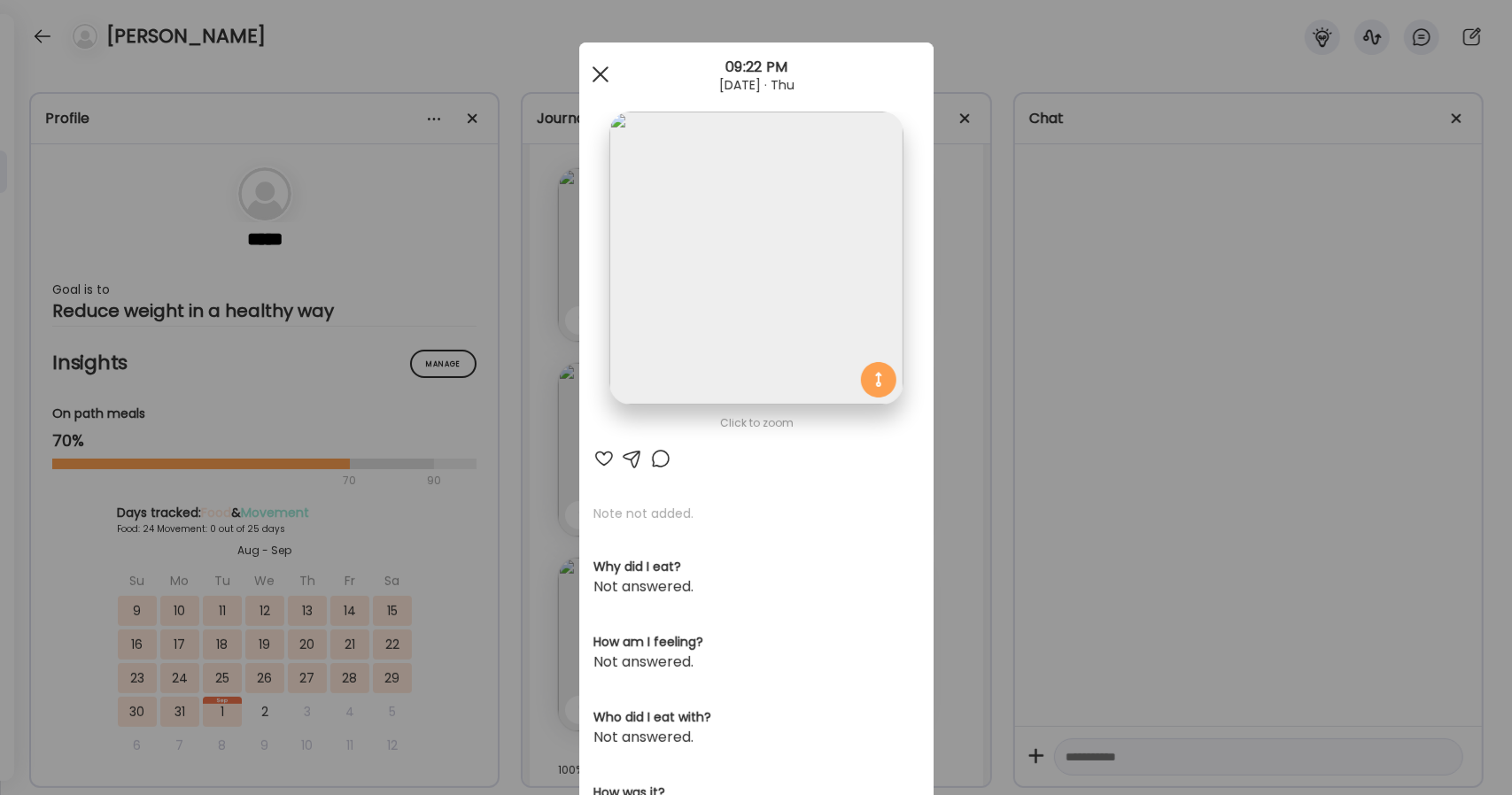
click at [592, 81] on div at bounding box center [600, 74] width 36 height 36
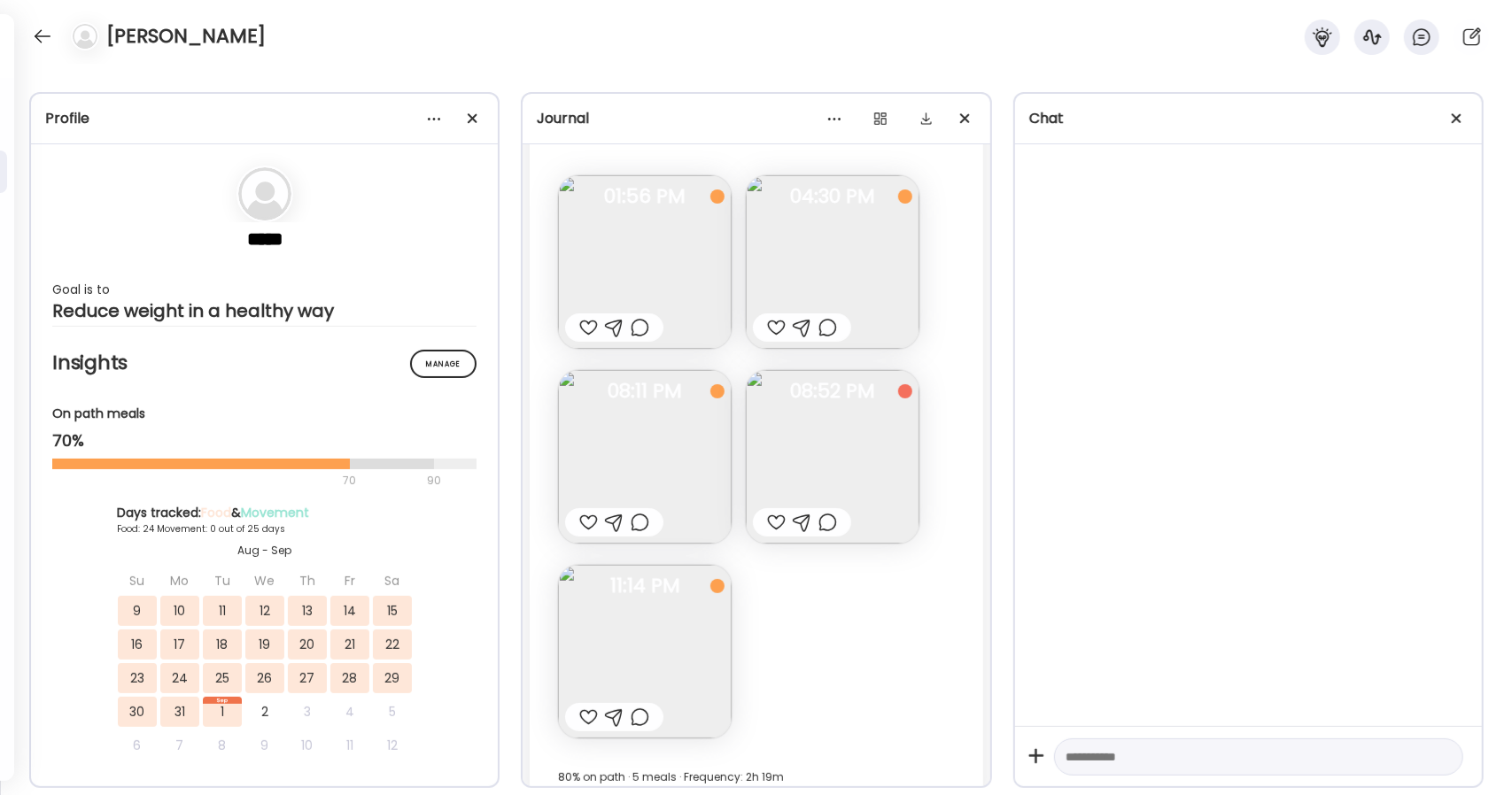
scroll to position [29210, 0]
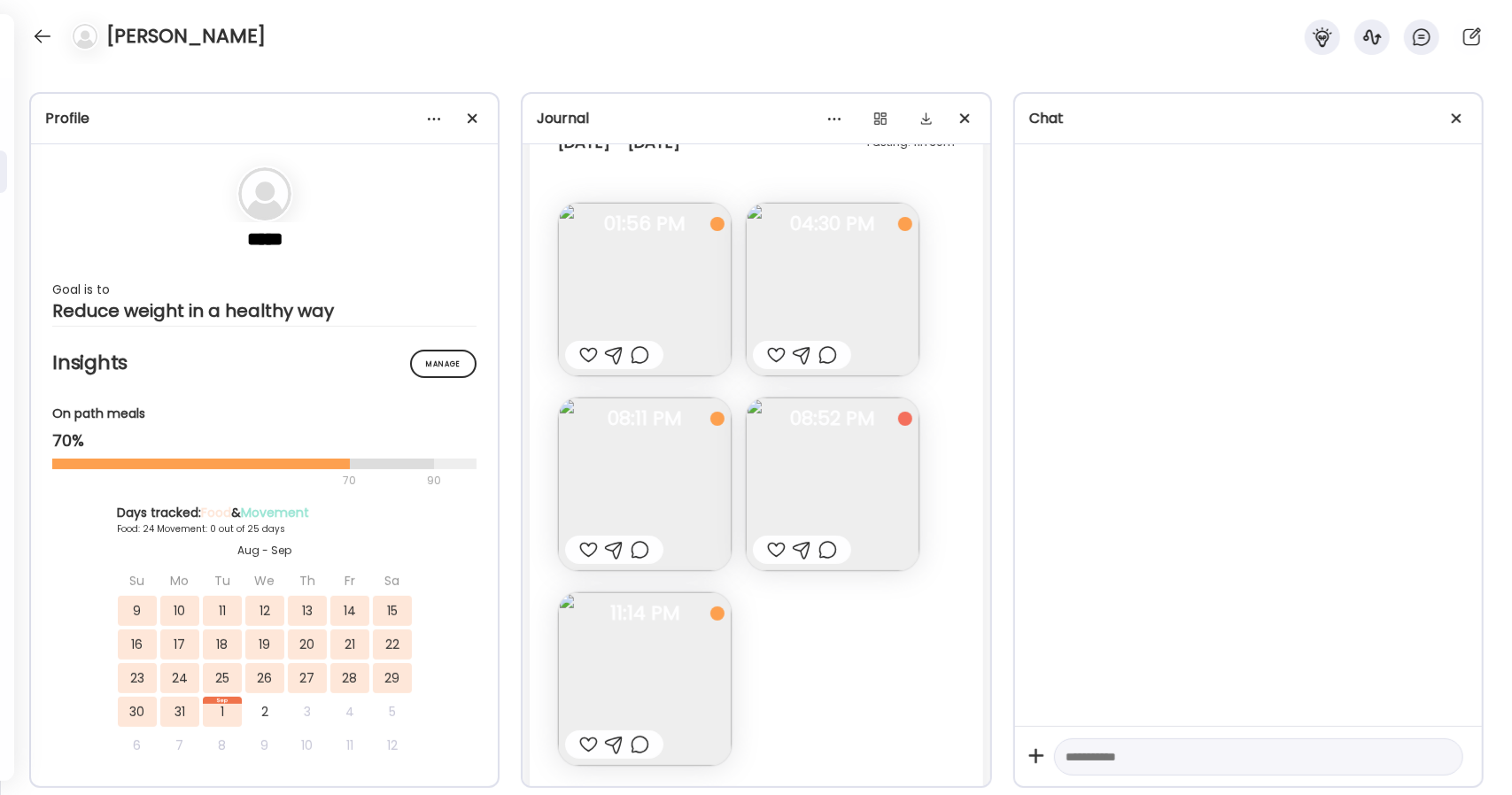
click at [676, 304] on img at bounding box center [645, 289] width 174 height 174
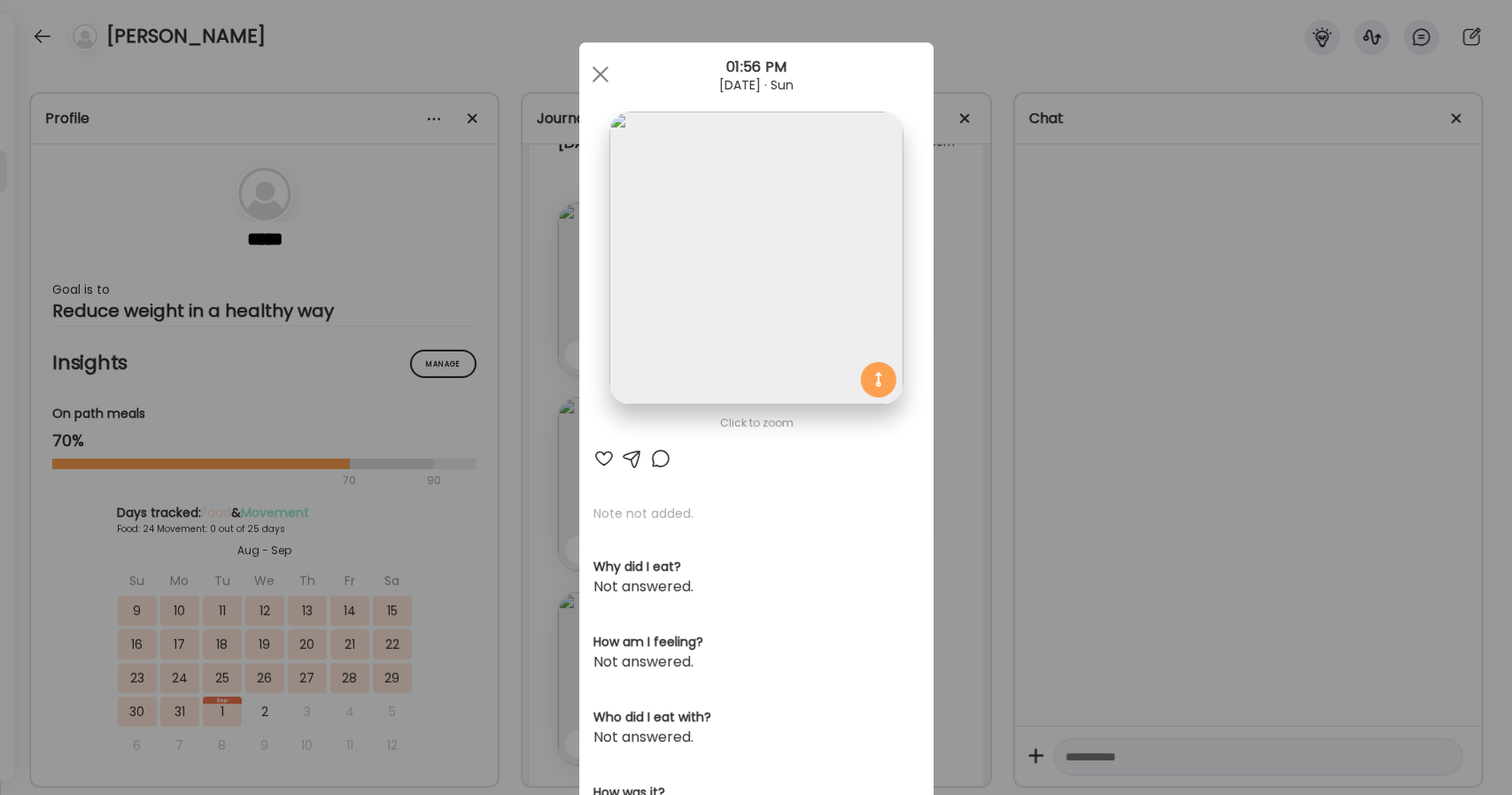
click at [725, 302] on img at bounding box center [756, 259] width 293 height 293
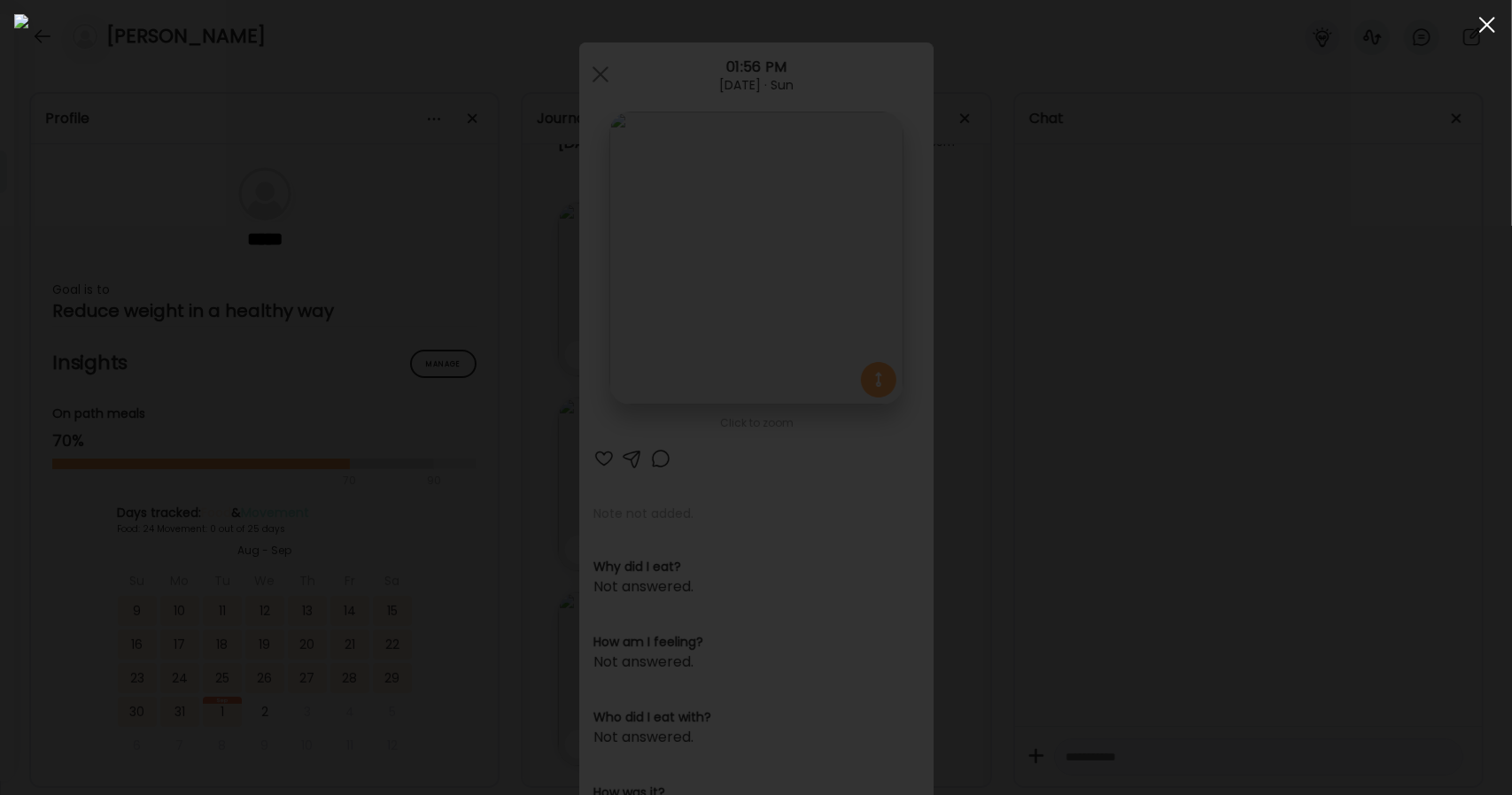
click at [1488, 22] on span at bounding box center [1487, 24] width 16 height 16
